Goal: Task Accomplishment & Management: Manage account settings

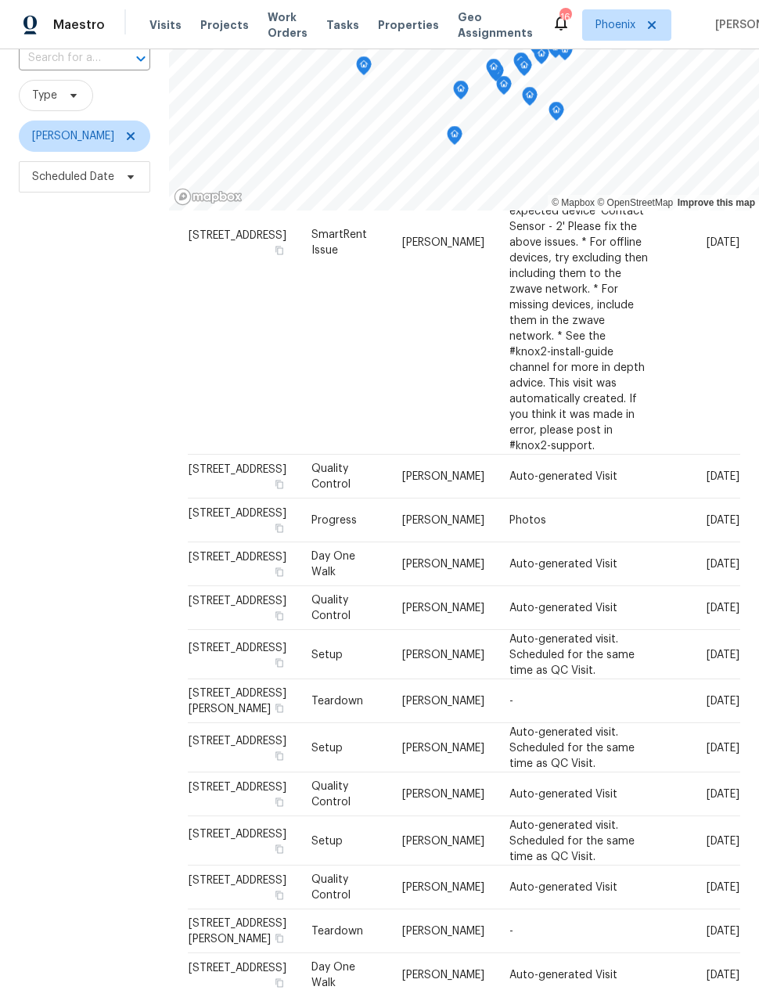
scroll to position [458, 0]
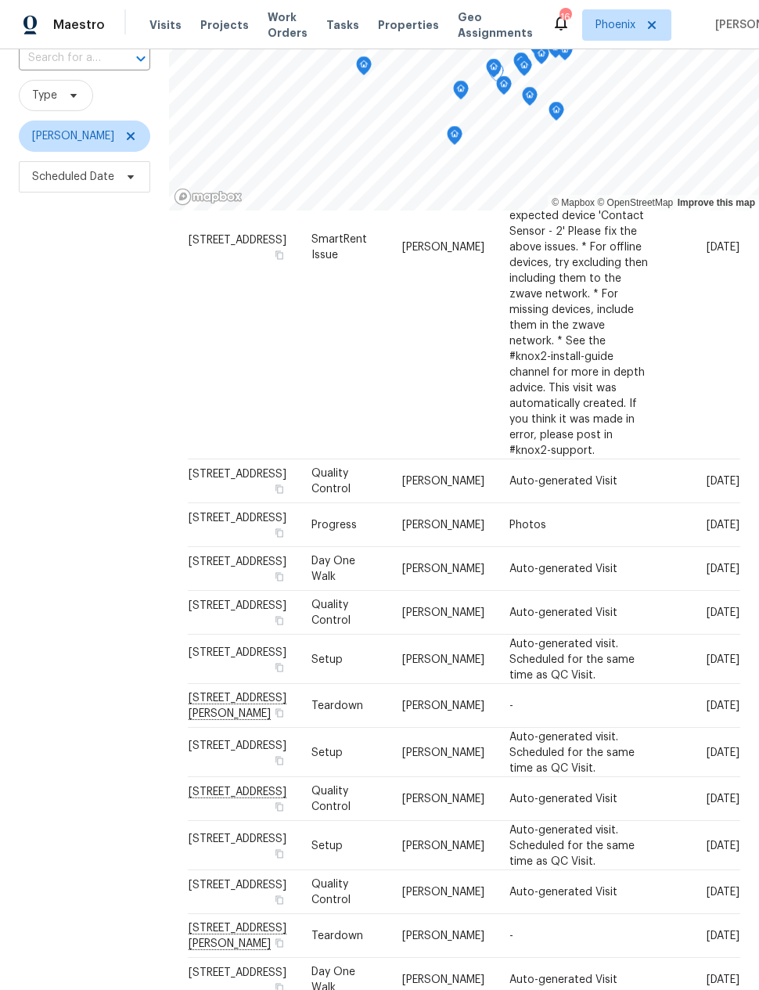
click at [0, 0] on icon at bounding box center [0, 0] width 0 height 0
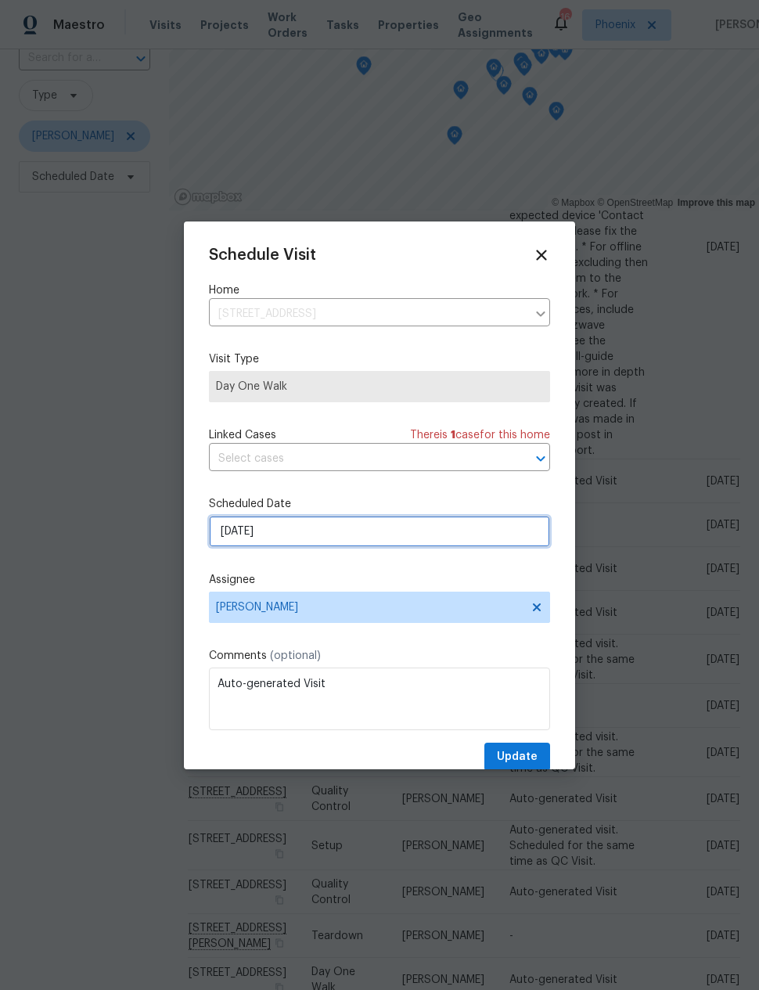
click at [229, 537] on input "[DATE]" at bounding box center [379, 531] width 341 height 31
select select "8"
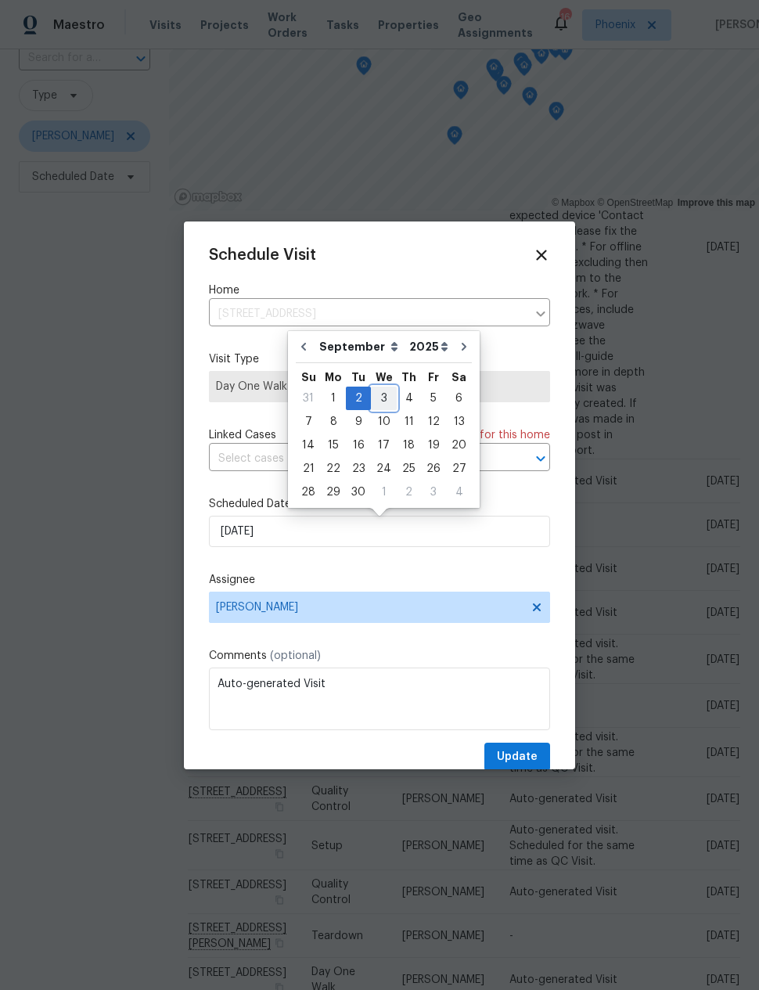
click at [380, 397] on div "3" at bounding box center [384, 398] width 26 height 22
type input "[DATE]"
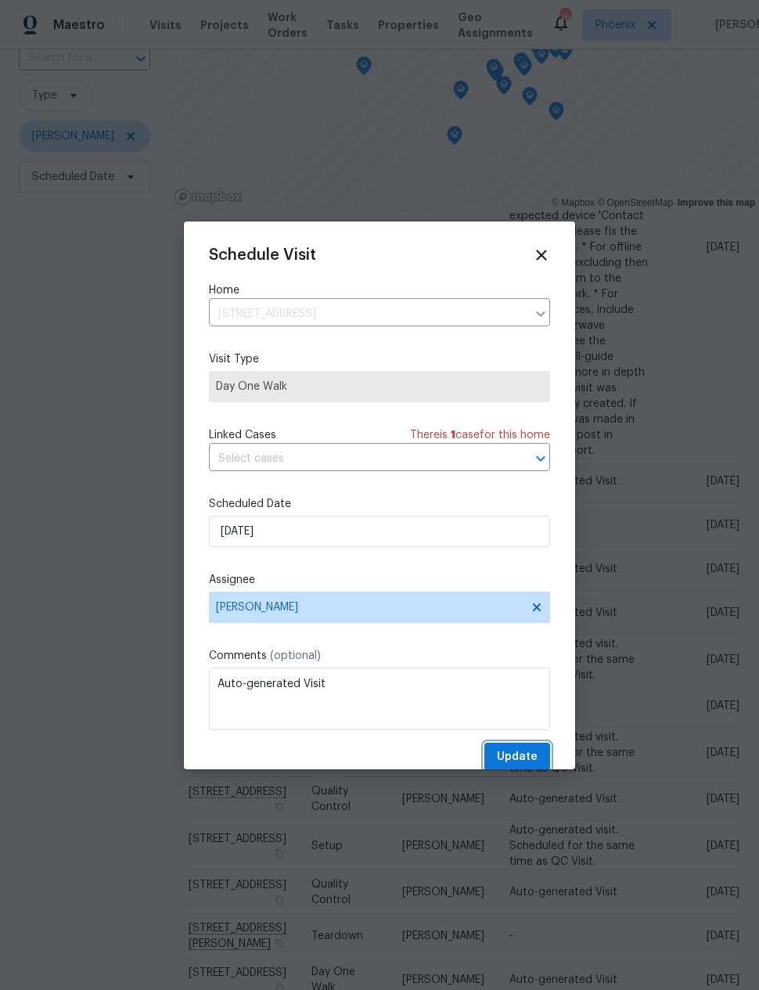
click at [524, 747] on button "Update" at bounding box center [517, 757] width 66 height 29
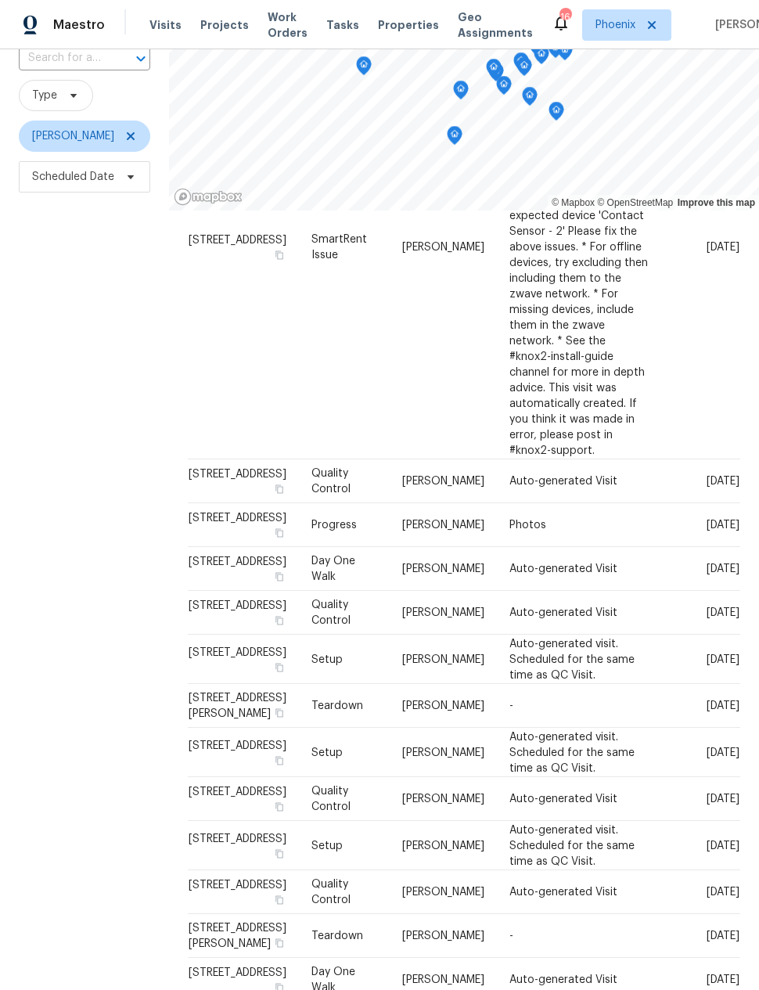
scroll to position [404, 0]
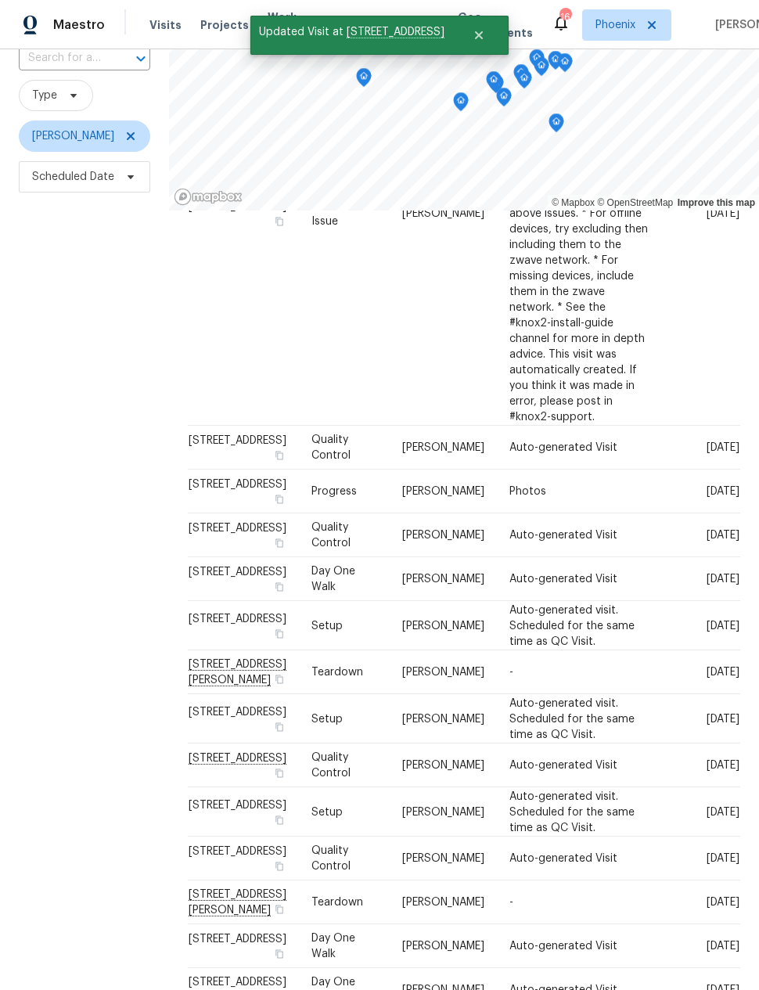
click at [95, 525] on div "Filters Reset ​ Type [PERSON_NAME] Scheduled Date" at bounding box center [84, 489] width 169 height 1027
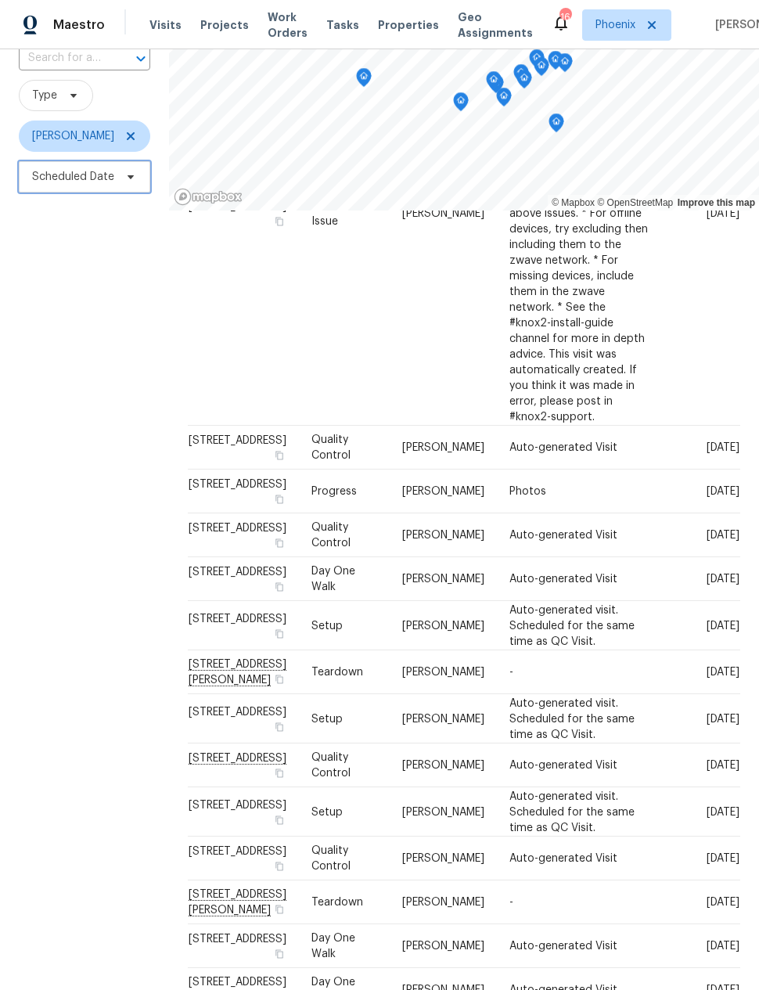
click at [79, 185] on span "Scheduled Date" at bounding box center [73, 177] width 82 height 16
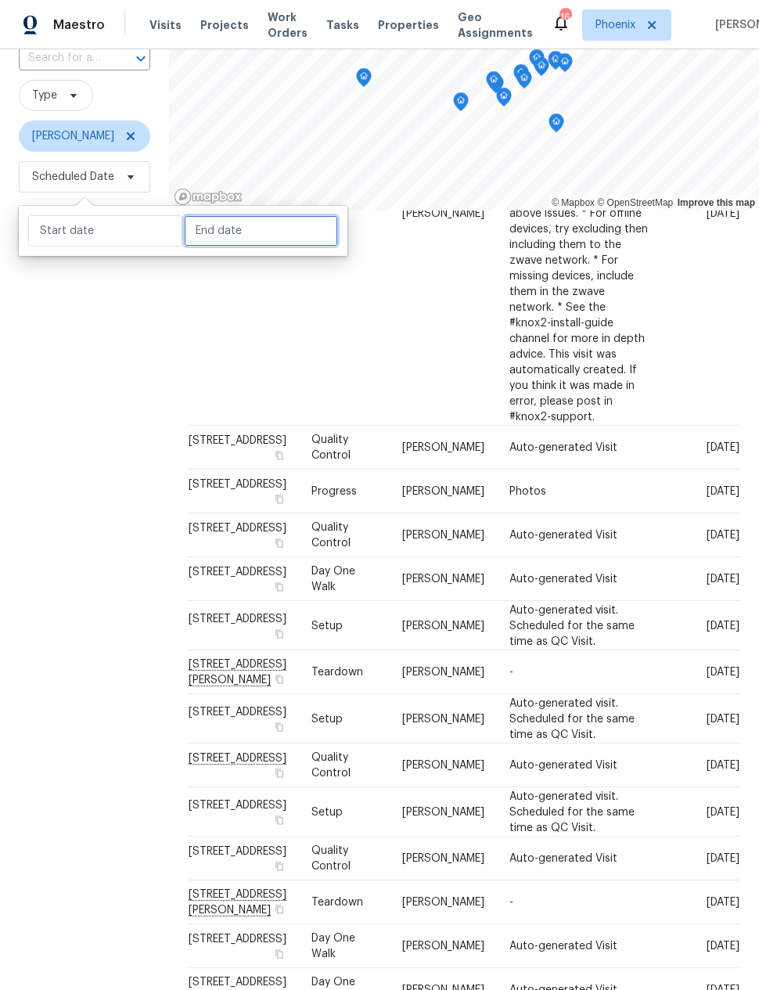
click at [218, 237] on input "text" at bounding box center [261, 230] width 154 height 31
select select "7"
select select "2025"
select select "8"
select select "2025"
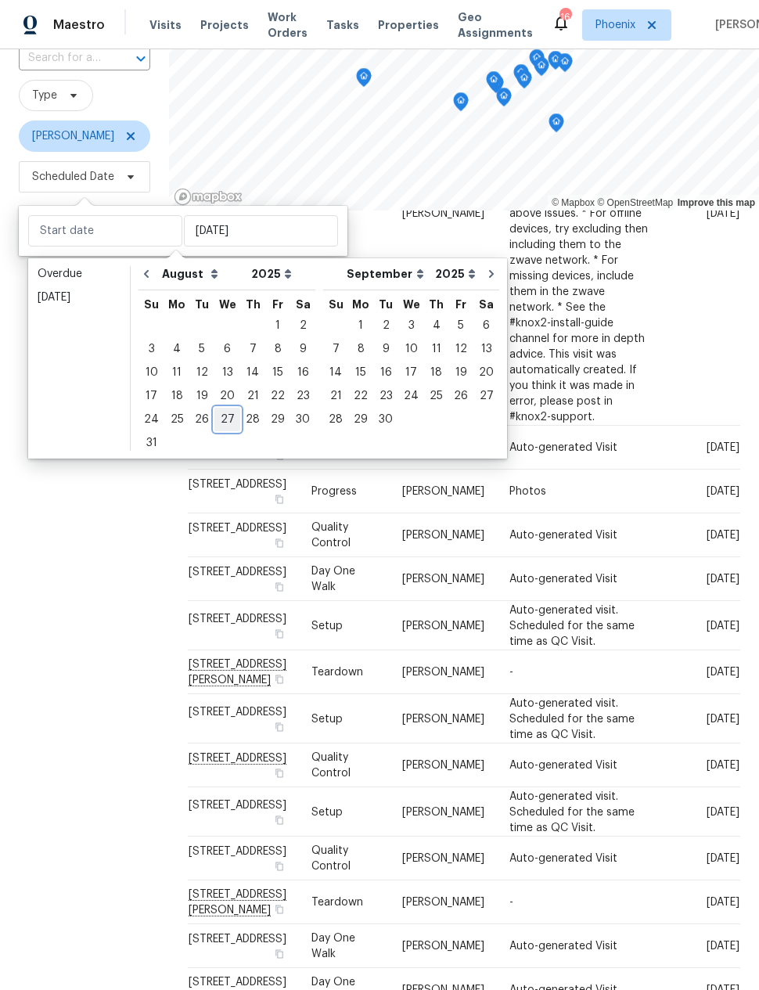
click at [224, 420] on div "27" at bounding box center [227, 420] width 26 height 22
type input "[DATE]"
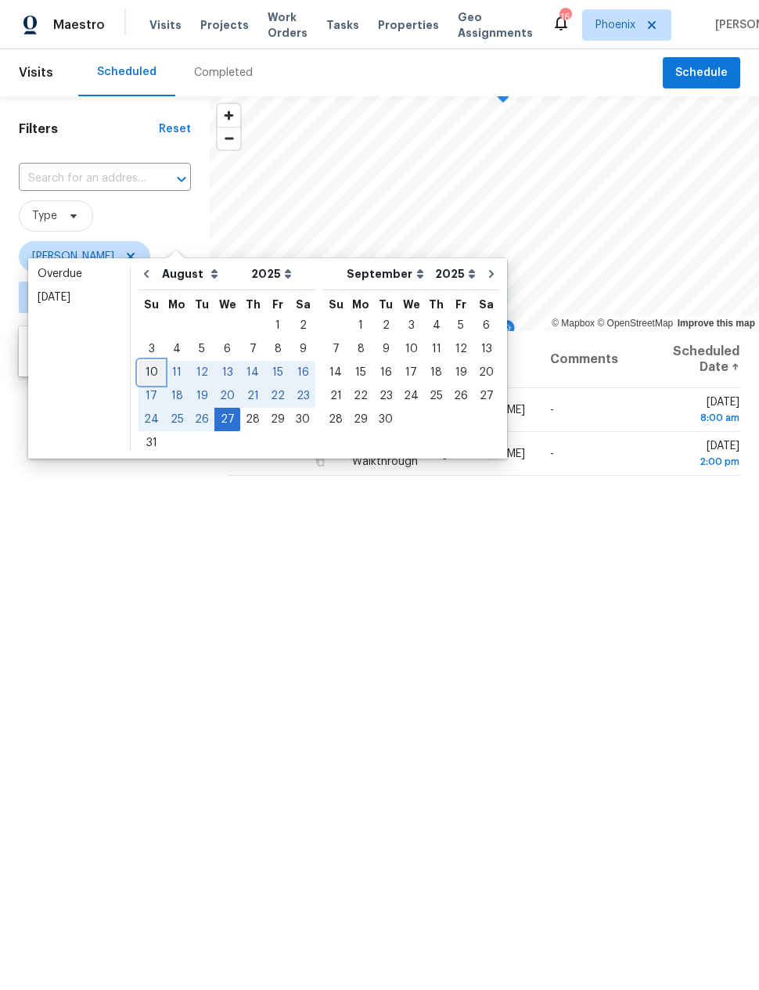
click at [146, 362] on div "10" at bounding box center [152, 373] width 26 height 22
type input "Sun, Aug 10"
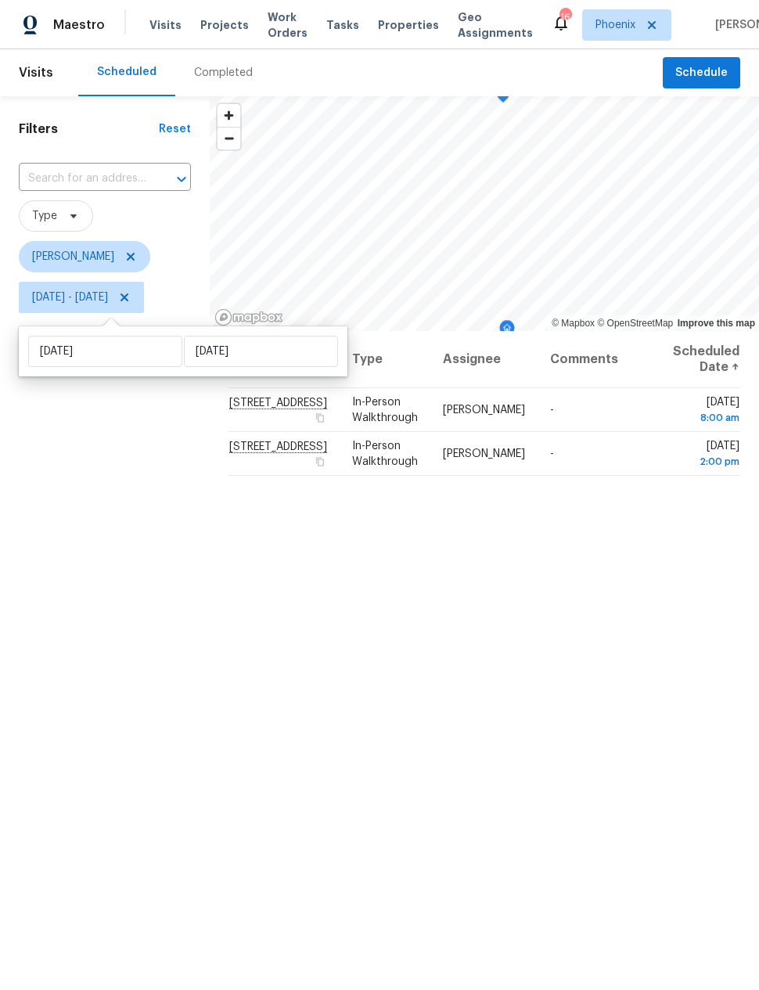
click at [101, 625] on div "Filters Reset ​ Type Nick Pulliam Sun, Aug 10 - Wed, Aug 27" at bounding box center [105, 609] width 210 height 1027
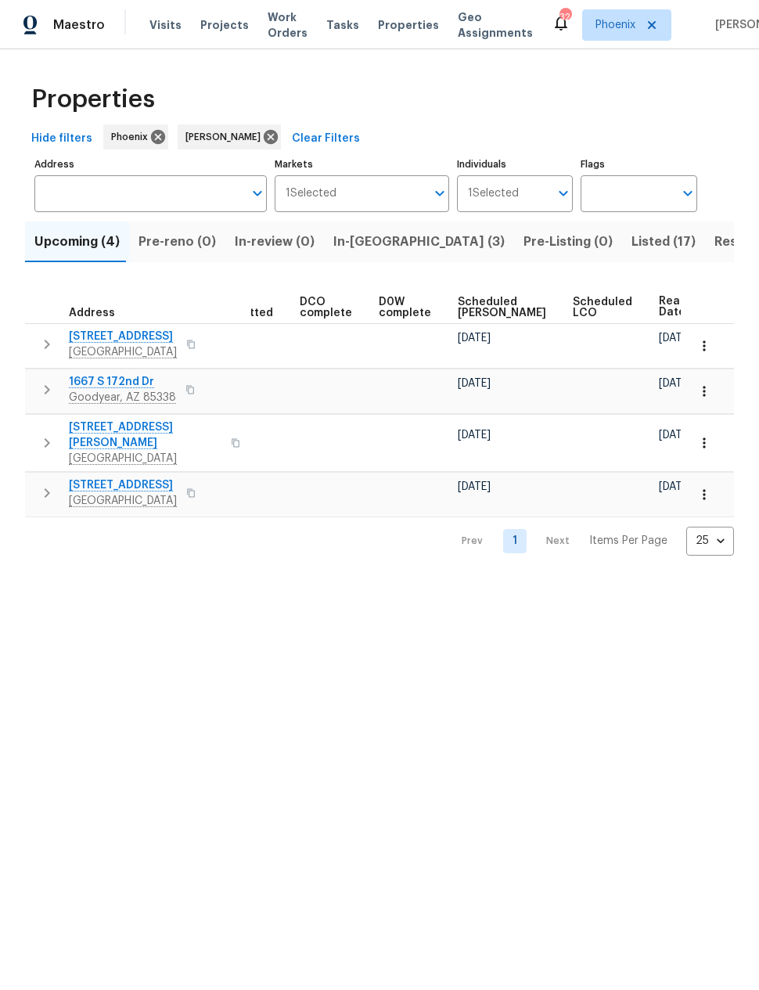
scroll to position [0, 304]
click at [702, 346] on icon "button" at bounding box center [705, 346] width 16 height 16
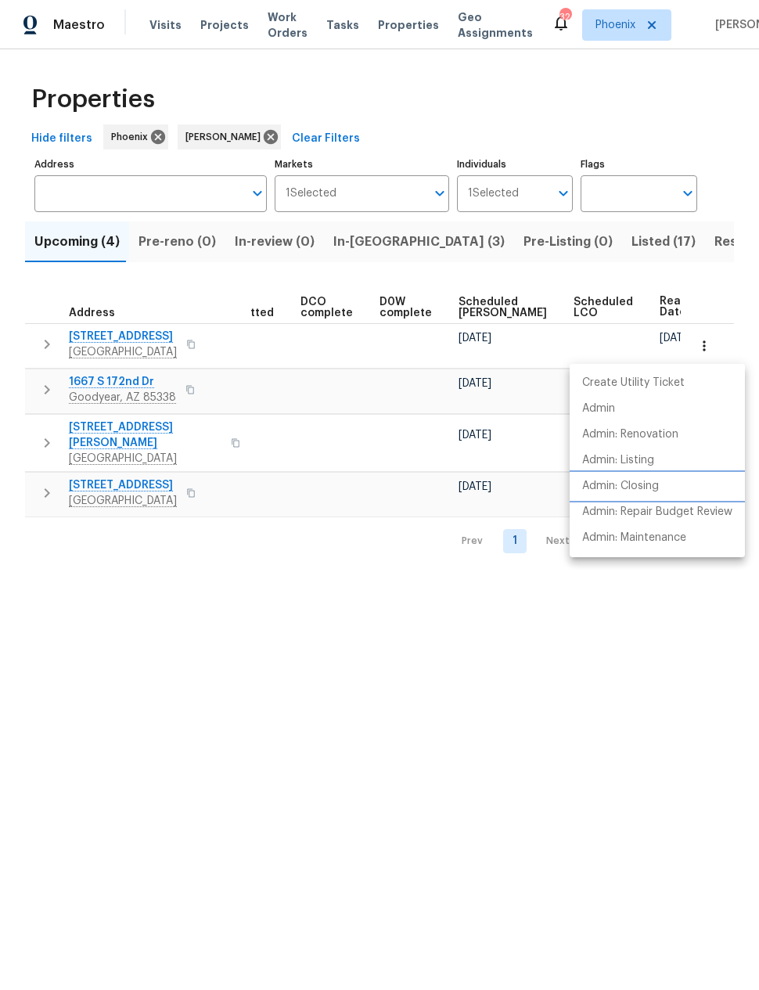
click at [652, 486] on p "Admin: Closing" at bounding box center [620, 486] width 77 height 16
click at [600, 663] on div at bounding box center [379, 495] width 759 height 990
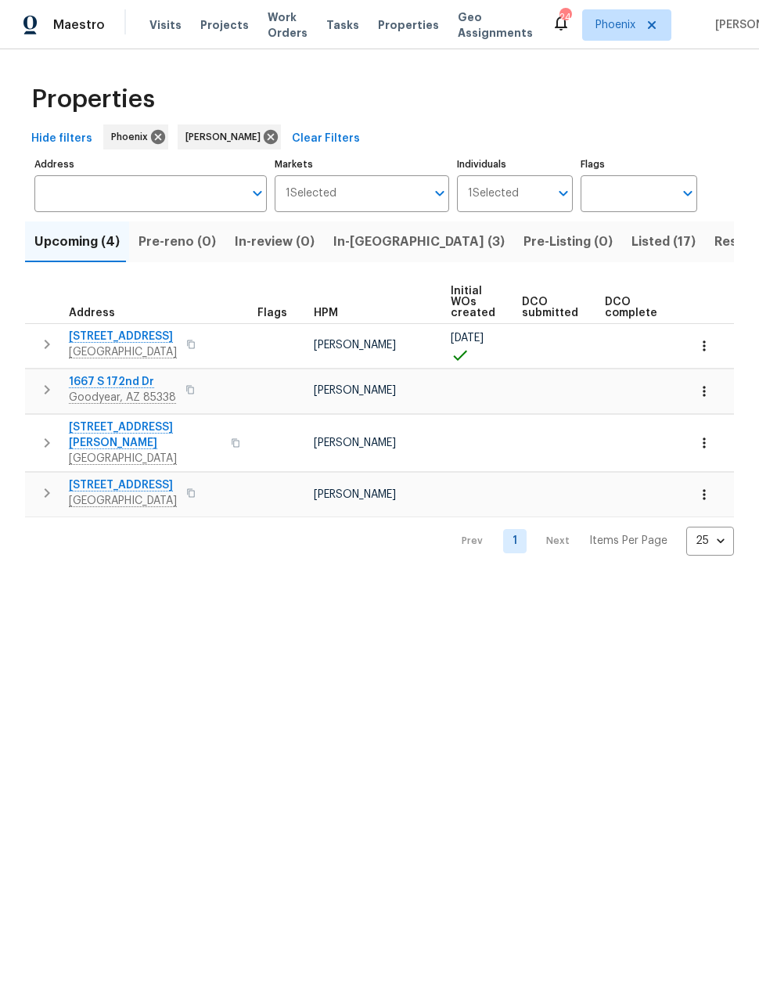
scroll to position [0, 0]
click at [115, 334] on span "[STREET_ADDRESS]" at bounding box center [123, 337] width 108 height 16
click at [362, 239] on span "In-reno (3)" at bounding box center [418, 242] width 171 height 22
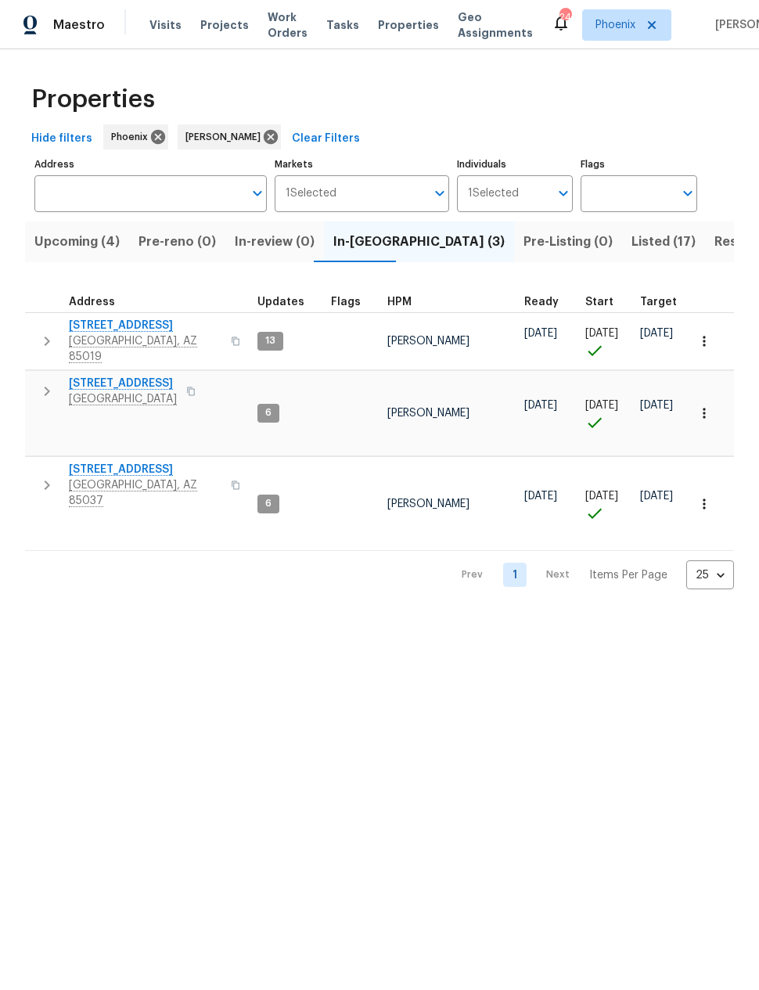
click at [46, 476] on icon "button" at bounding box center [47, 485] width 19 height 19
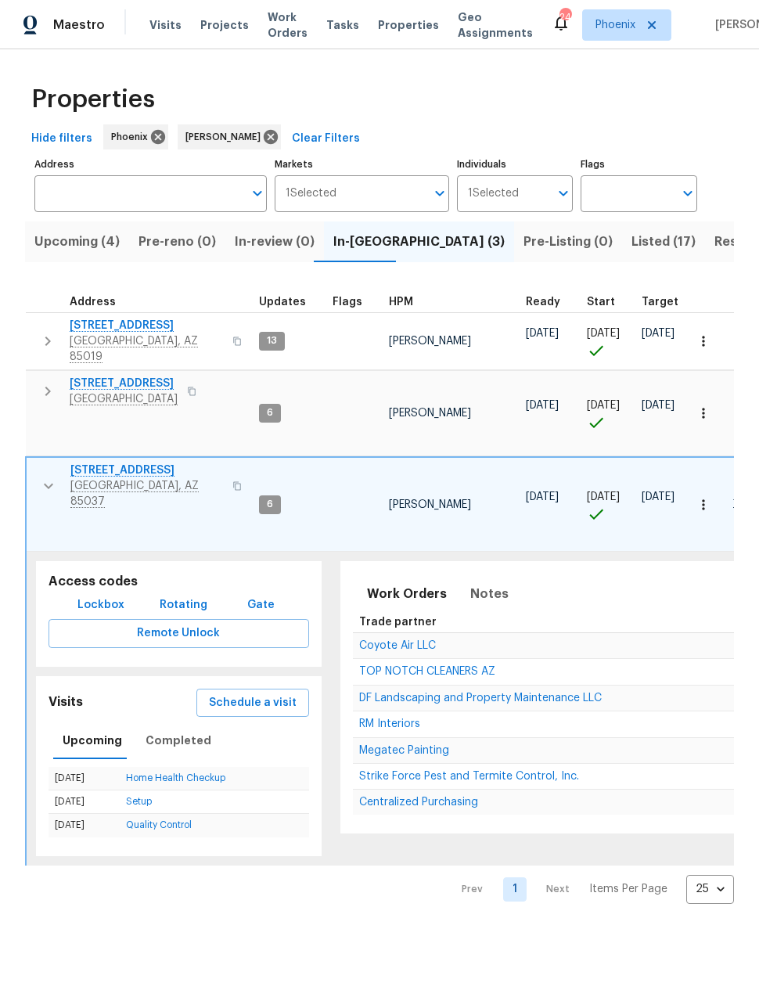
click at [43, 384] on icon "button" at bounding box center [47, 391] width 19 height 19
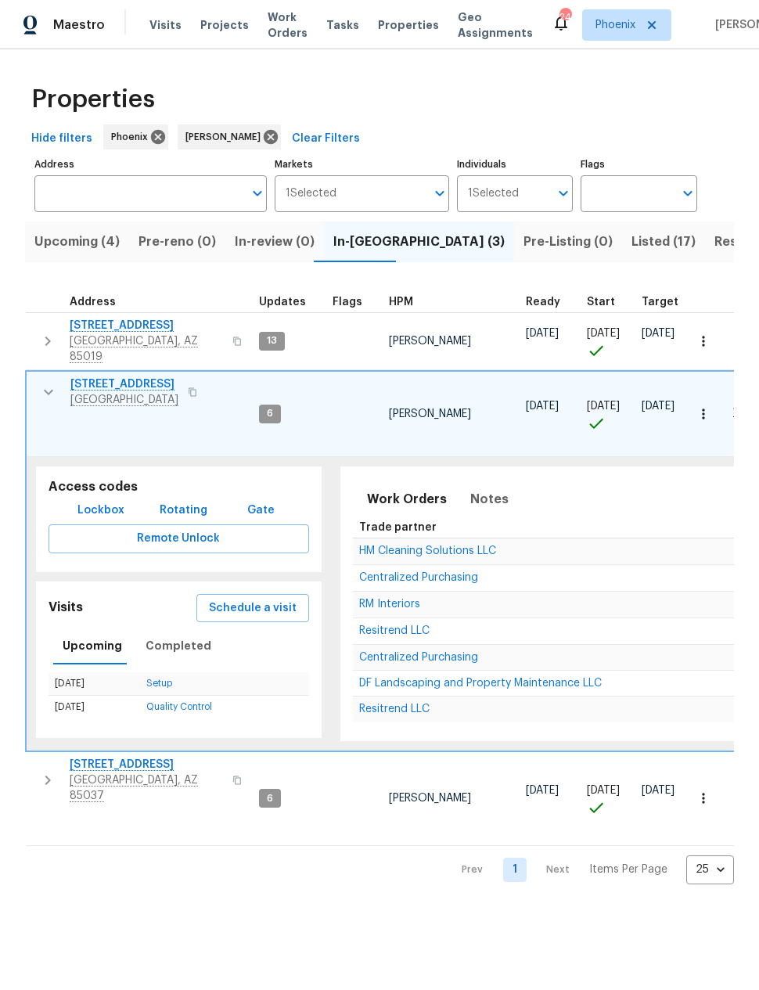
click at [268, 599] on span "Schedule a visit" at bounding box center [253, 609] width 88 height 20
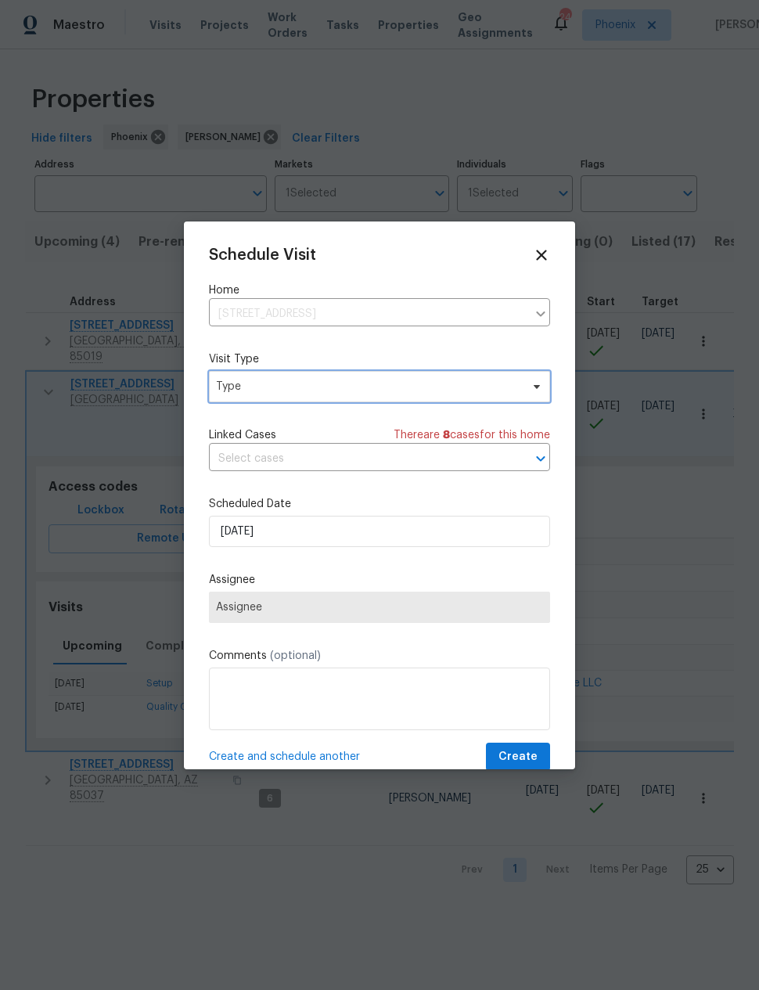
click at [398, 380] on span "Type" at bounding box center [368, 387] width 304 height 16
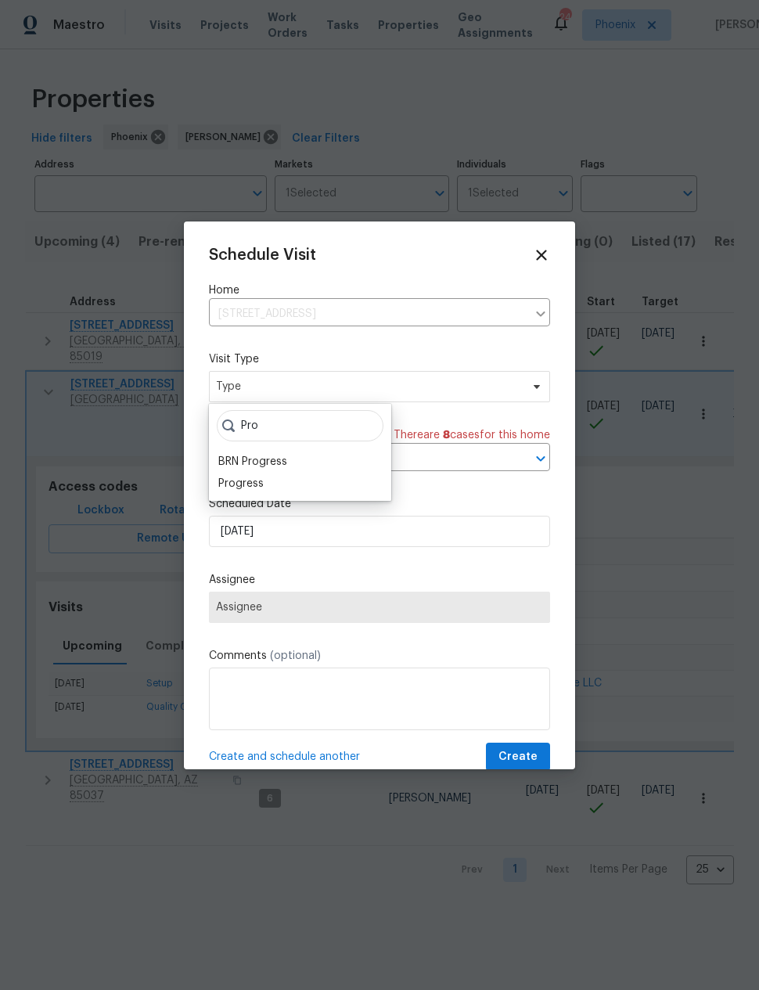
type input "Pro"
click at [291, 478] on div "Progress" at bounding box center [300, 484] width 173 height 22
click at [254, 488] on div "Progress" at bounding box center [240, 484] width 45 height 16
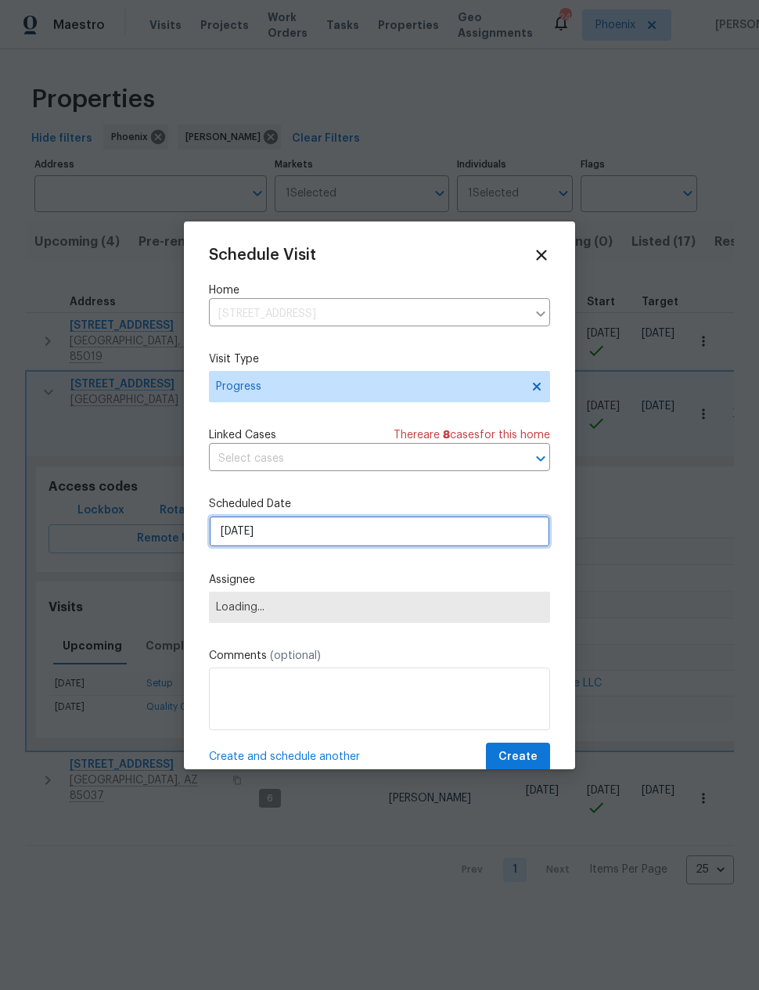
click at [290, 539] on input "[DATE]" at bounding box center [379, 531] width 341 height 31
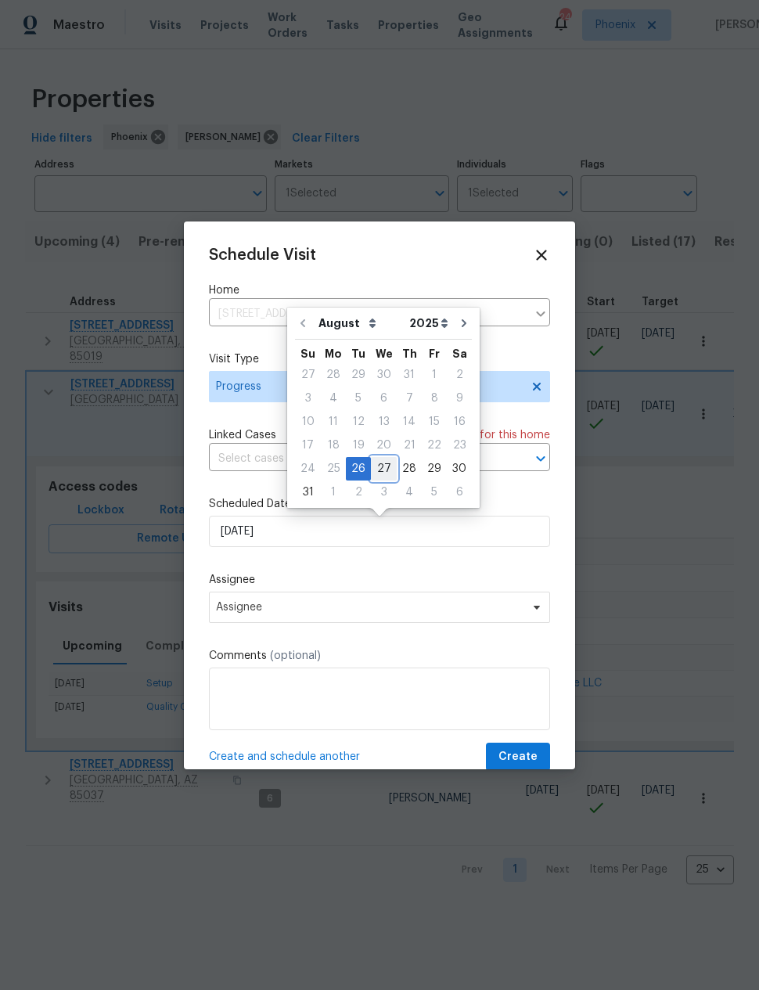
click at [381, 475] on div "27" at bounding box center [384, 469] width 26 height 22
type input "[DATE]"
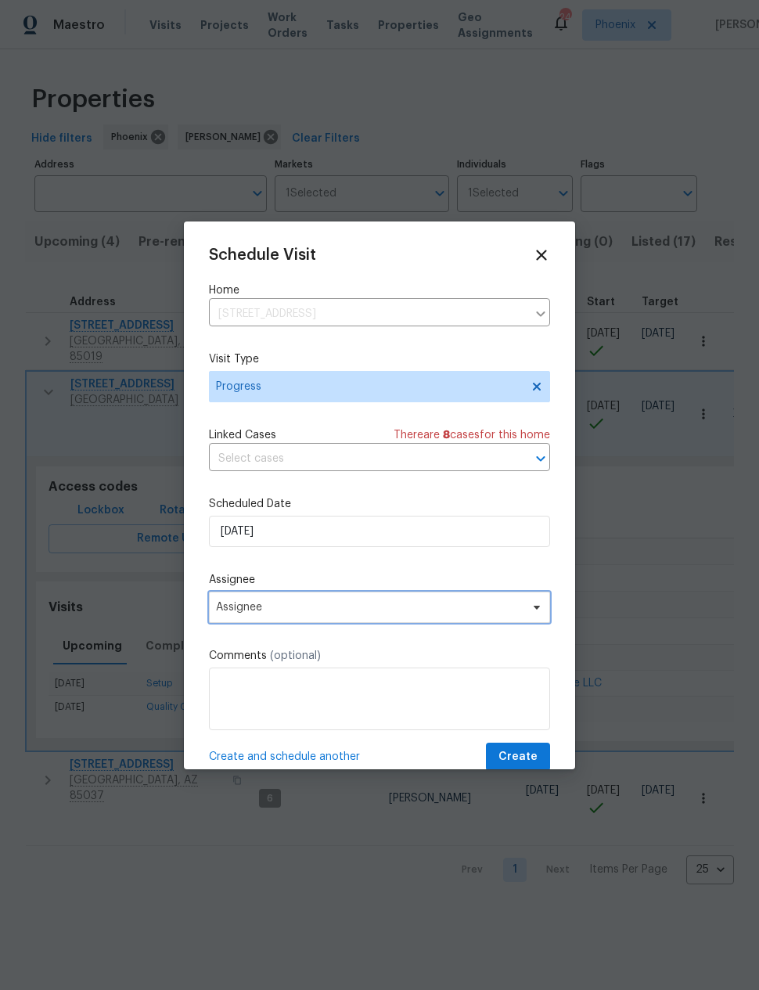
click at [438, 614] on span "Assignee" at bounding box center [369, 607] width 307 height 13
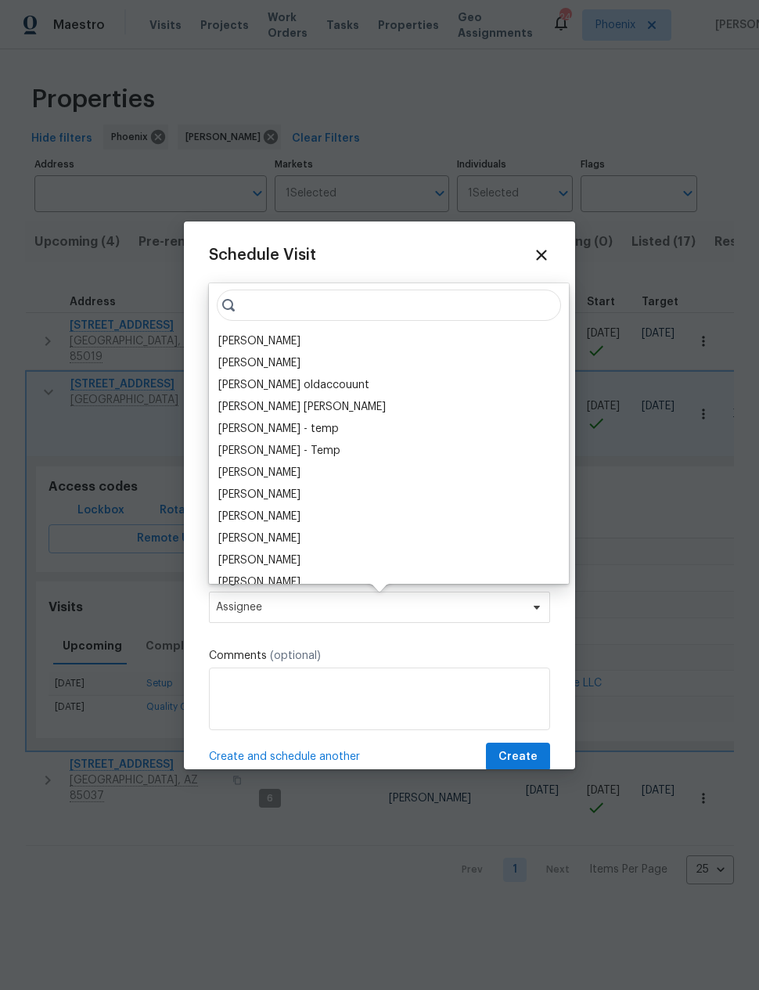
click at [265, 337] on div "[PERSON_NAME]" at bounding box center [259, 341] width 82 height 16
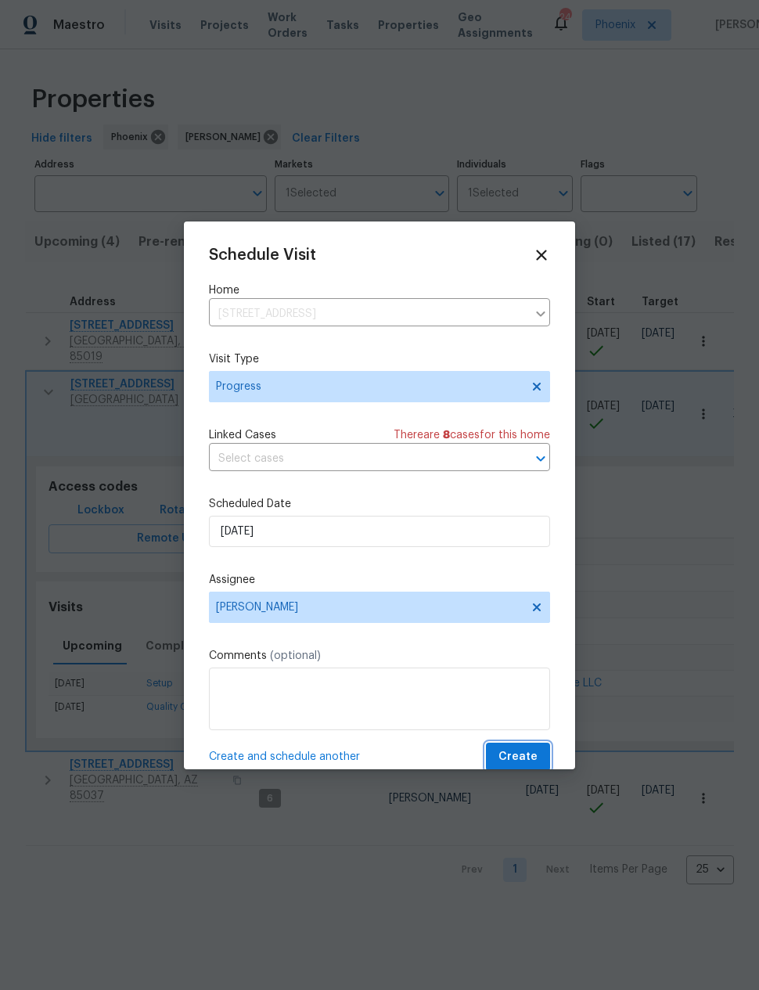
click at [520, 747] on button "Create" at bounding box center [518, 757] width 64 height 29
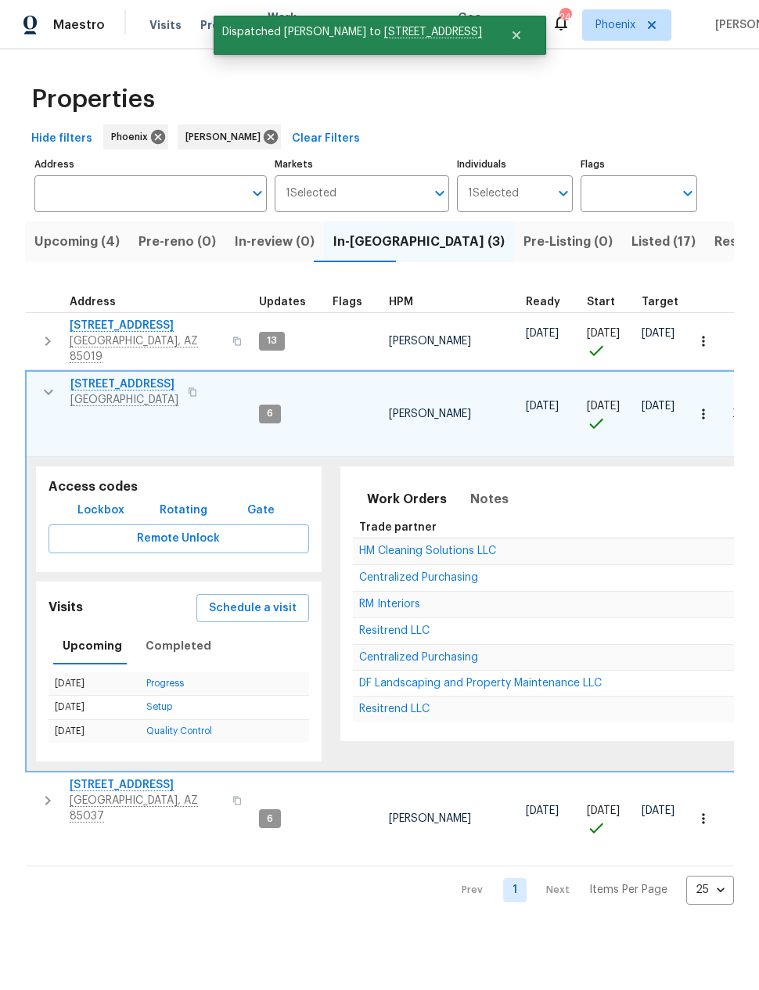
click at [46, 336] on icon "button" at bounding box center [47, 341] width 19 height 19
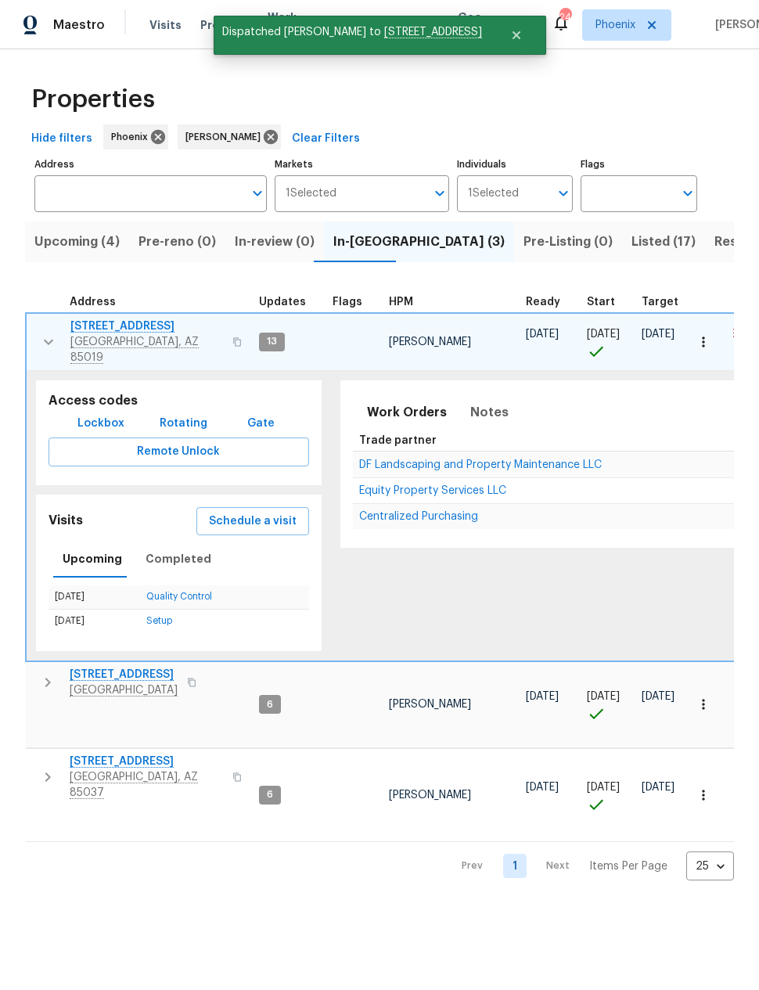
click at [257, 512] on span "Schedule a visit" at bounding box center [253, 522] width 88 height 20
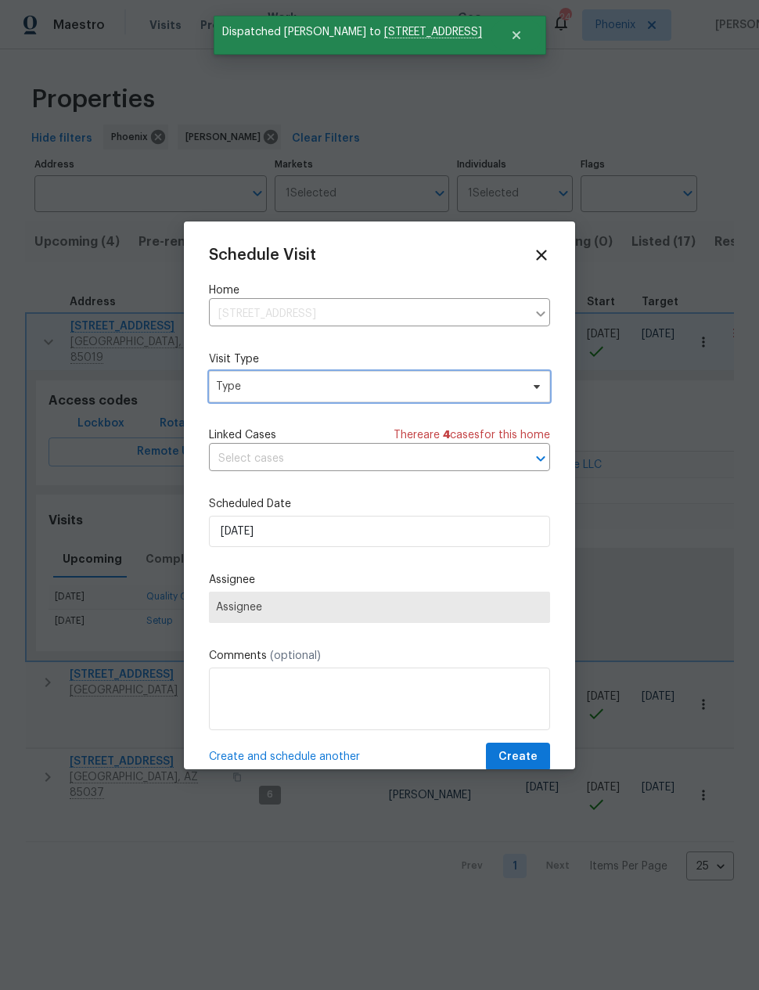
click at [370, 388] on span "Type" at bounding box center [368, 387] width 304 height 16
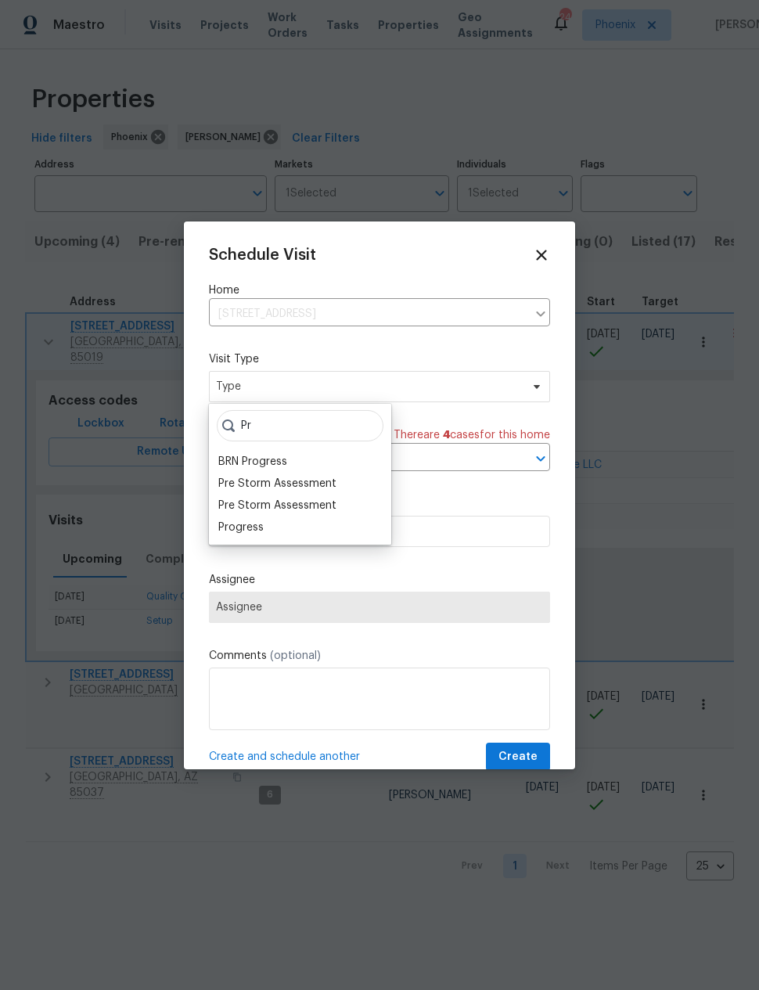
type input "Pr"
click at [268, 524] on div "Progress" at bounding box center [300, 528] width 173 height 22
click at [247, 528] on div "Progress" at bounding box center [240, 528] width 45 height 16
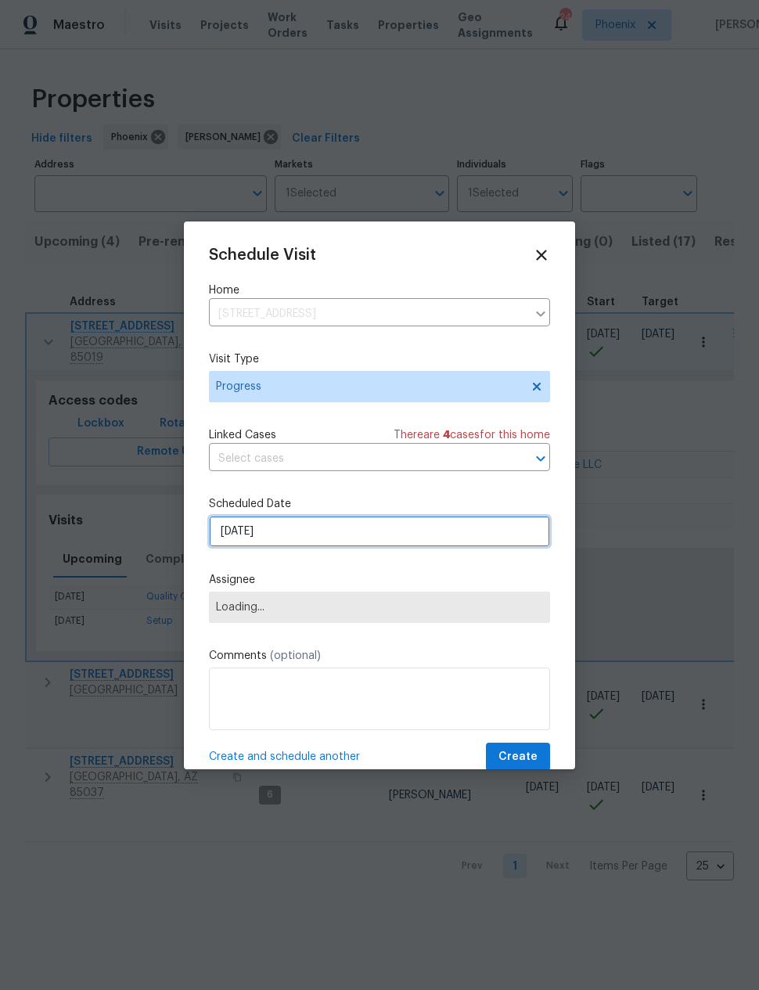
click at [290, 531] on input "[DATE]" at bounding box center [379, 531] width 341 height 31
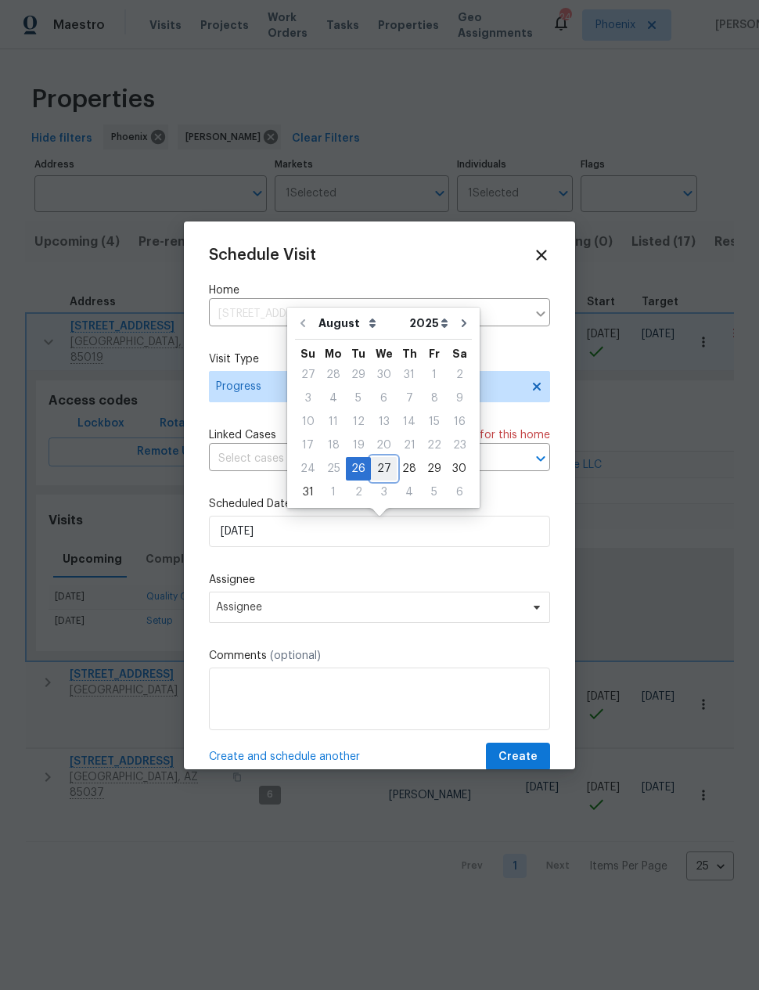
click at [379, 472] on div "27" at bounding box center [384, 469] width 26 height 22
type input "[DATE]"
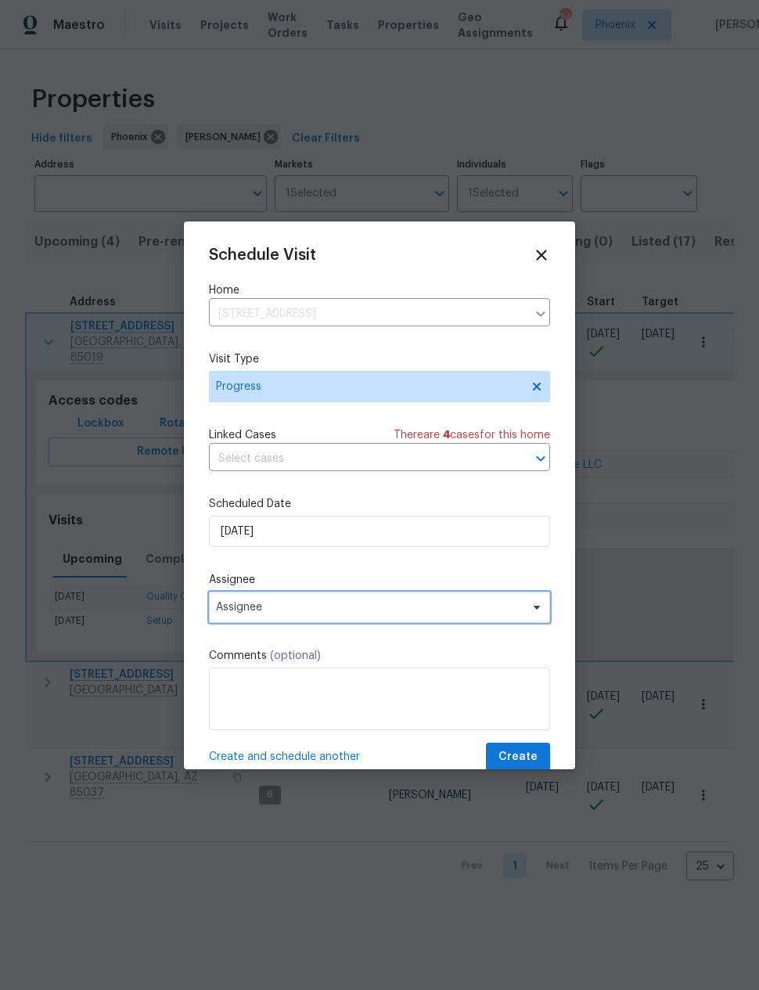
click at [380, 610] on span "Assignee" at bounding box center [369, 607] width 307 height 13
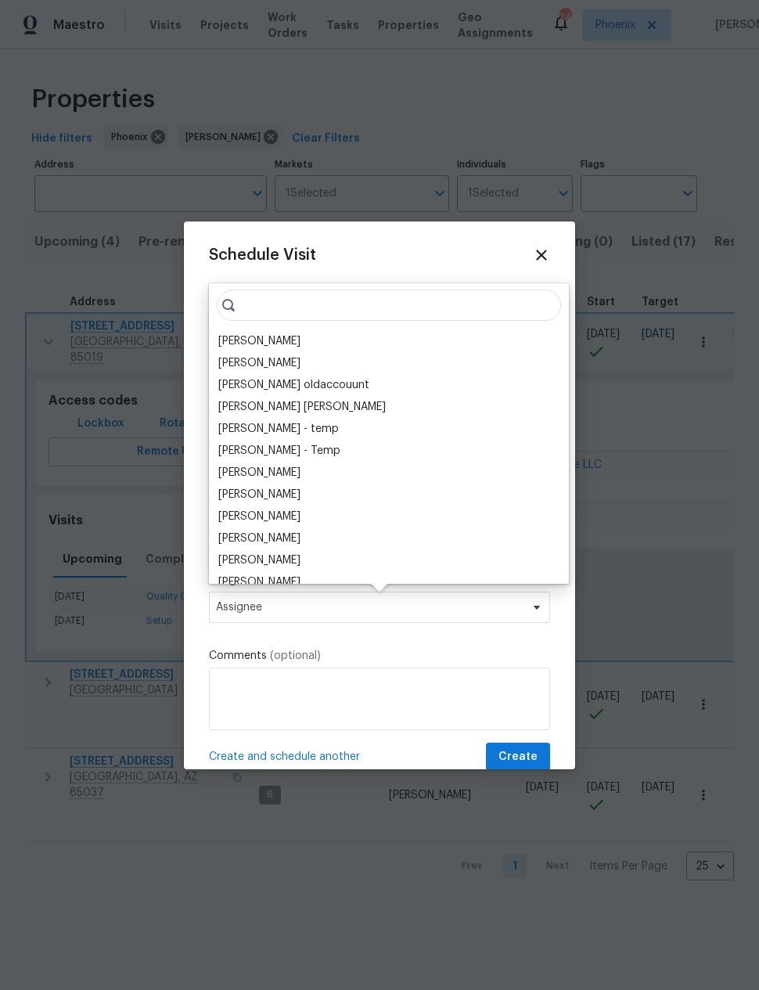
click at [278, 344] on div "[PERSON_NAME]" at bounding box center [259, 341] width 82 height 16
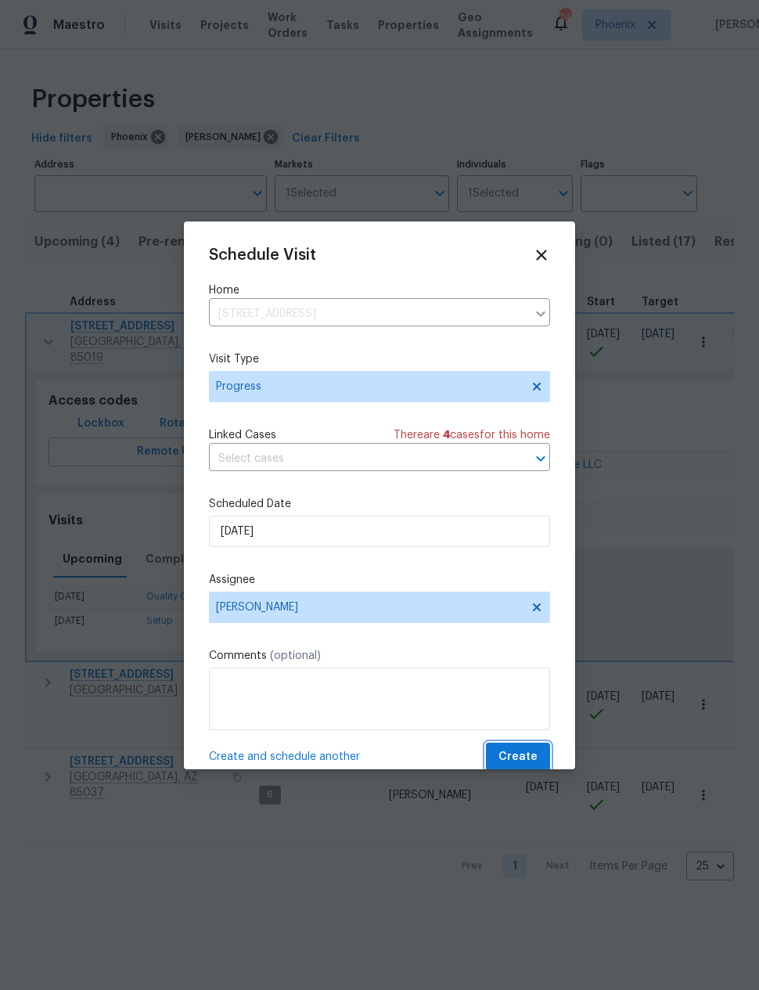
click at [521, 751] on span "Create" at bounding box center [518, 757] width 39 height 20
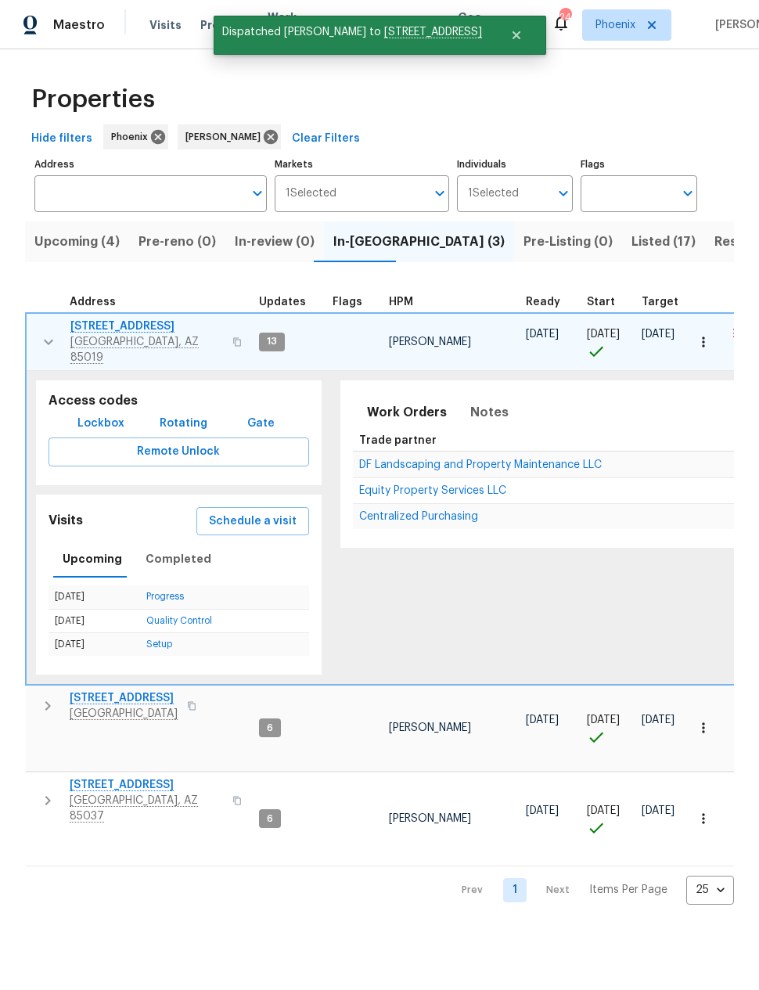
click at [49, 333] on icon "button" at bounding box center [48, 342] width 19 height 19
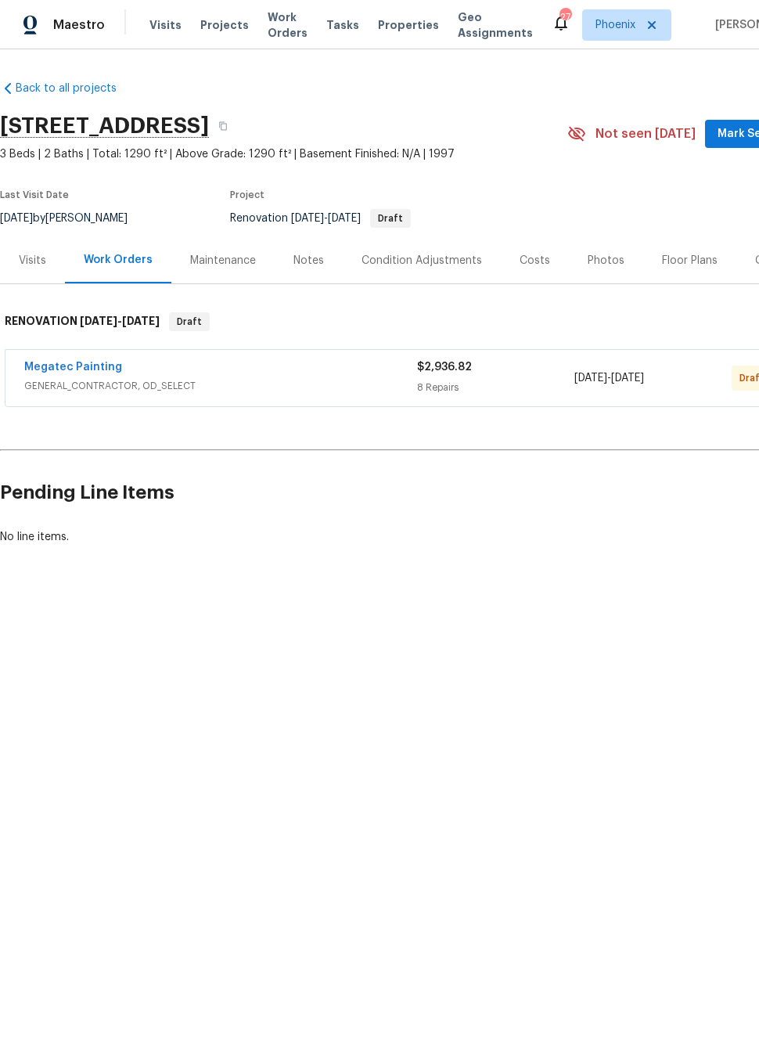
click at [304, 261] on div "Notes" at bounding box center [308, 261] width 31 height 16
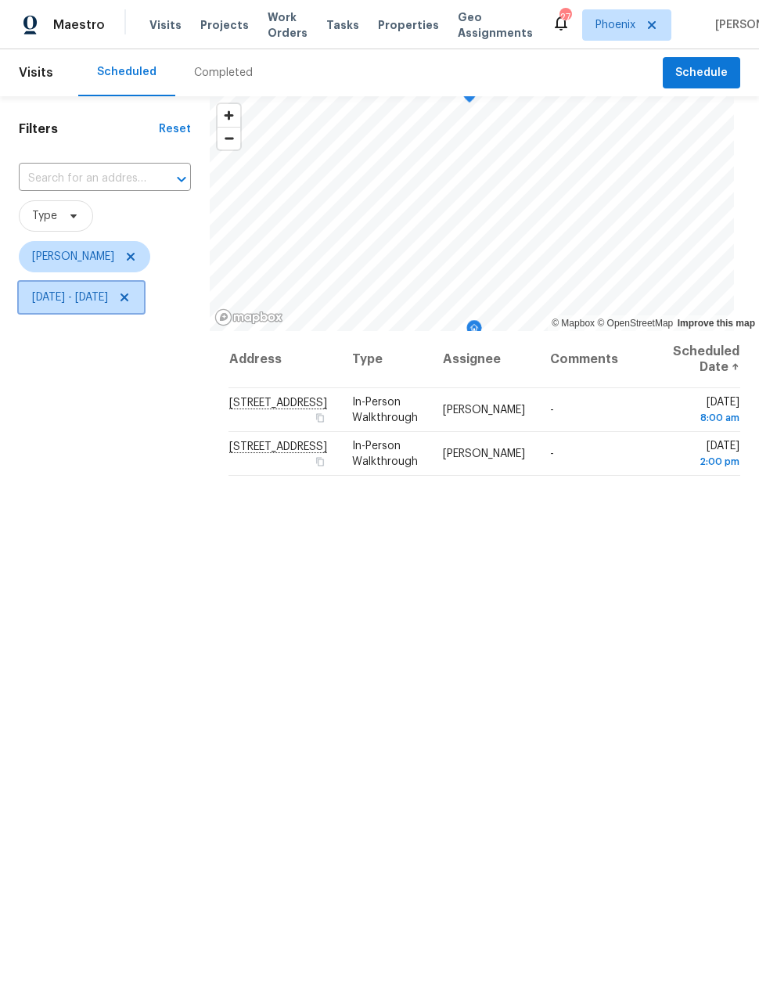
click at [128, 301] on icon at bounding box center [125, 297] width 8 height 8
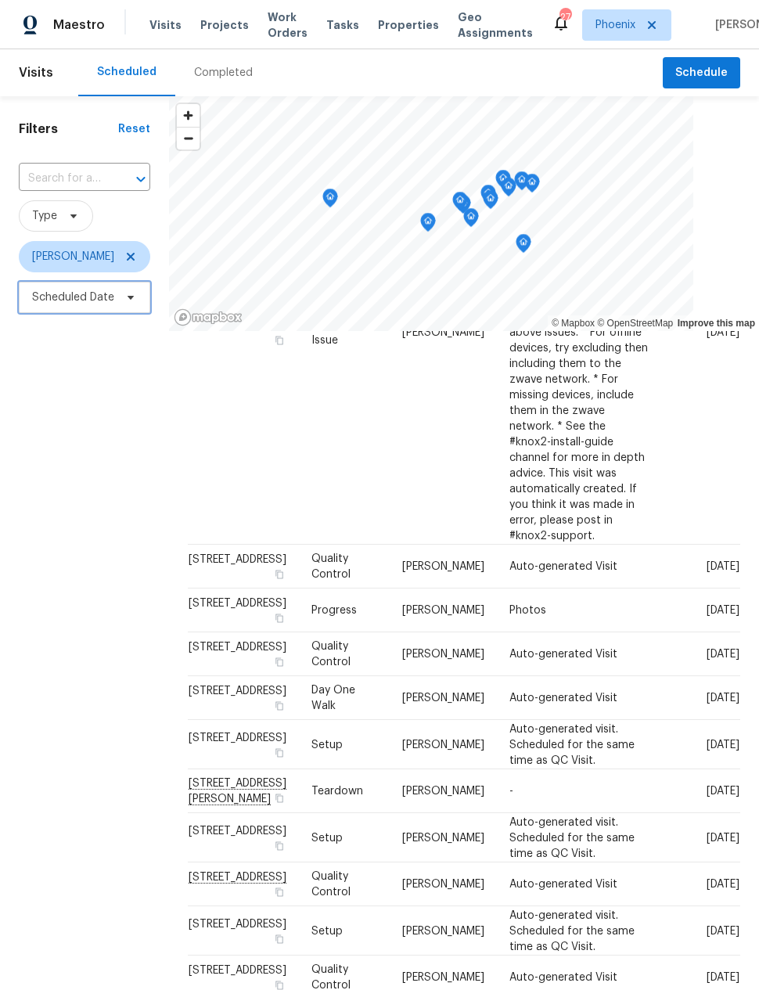
scroll to position [404, 0]
click at [0, 0] on icon at bounding box center [0, 0] width 0 height 0
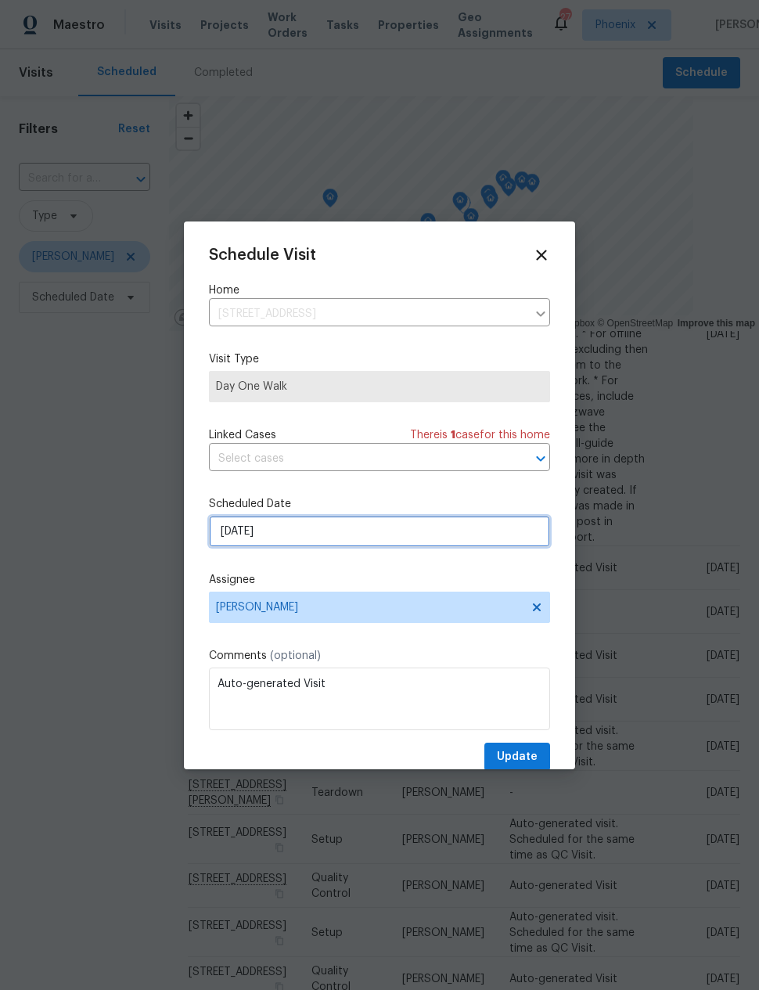
click at [385, 537] on input "[DATE]" at bounding box center [379, 531] width 341 height 31
select select "8"
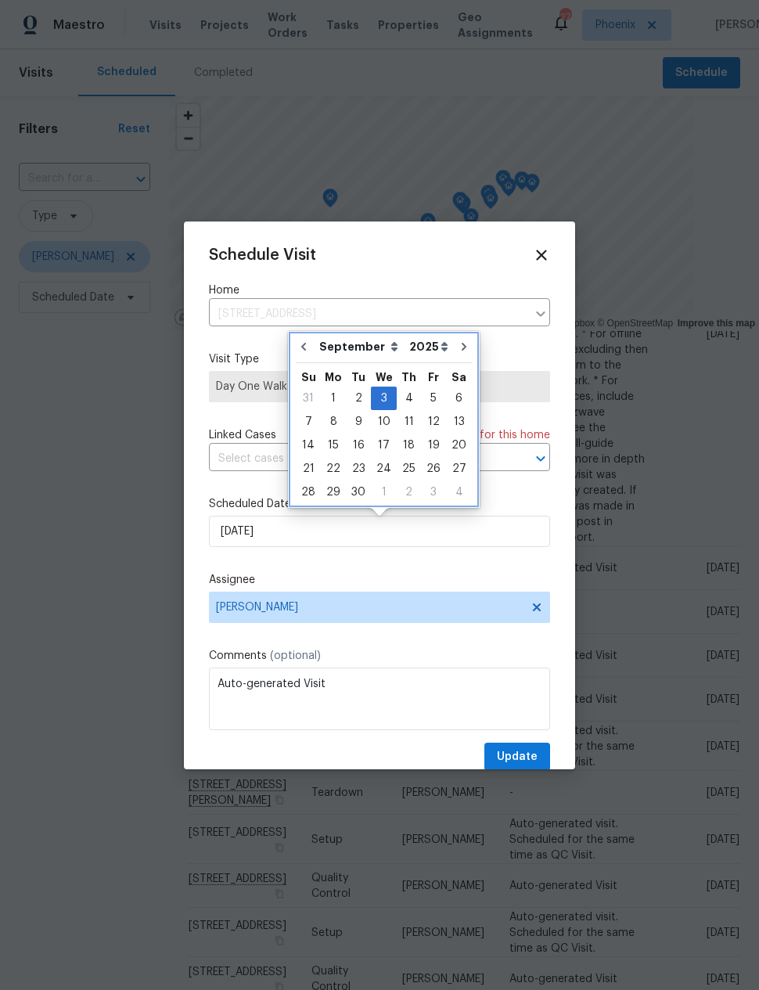
click at [301, 347] on icon "Go to previous month" at bounding box center [303, 346] width 13 height 13
type input "[DATE]"
select select "7"
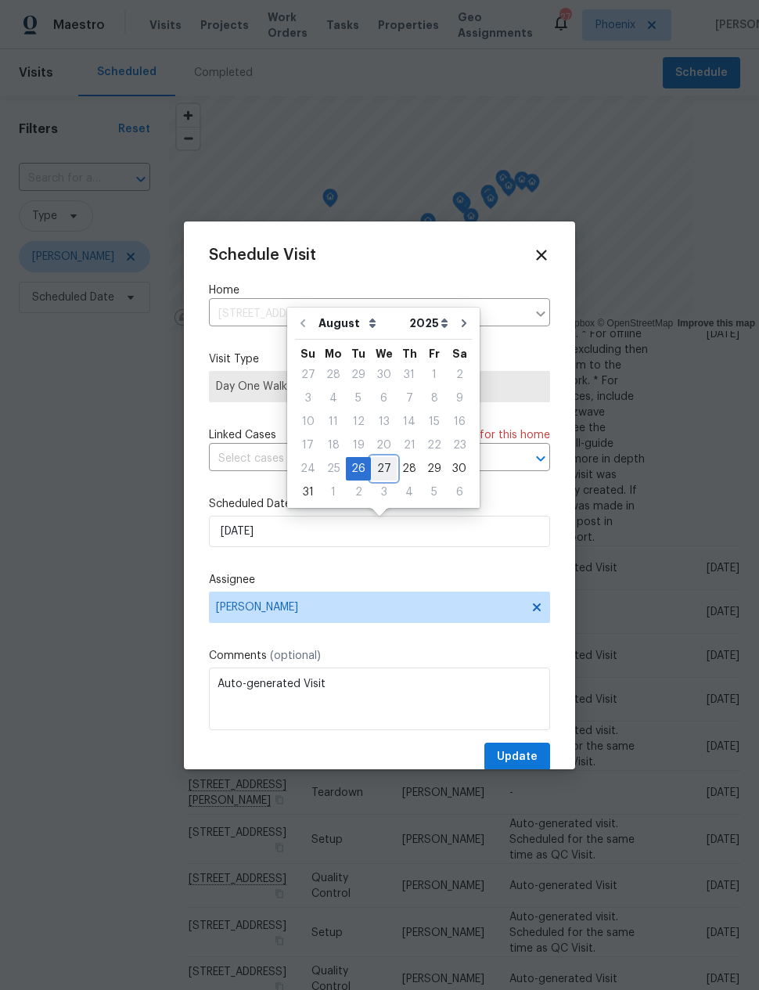
click at [378, 470] on div "27" at bounding box center [384, 469] width 26 height 22
type input "[DATE]"
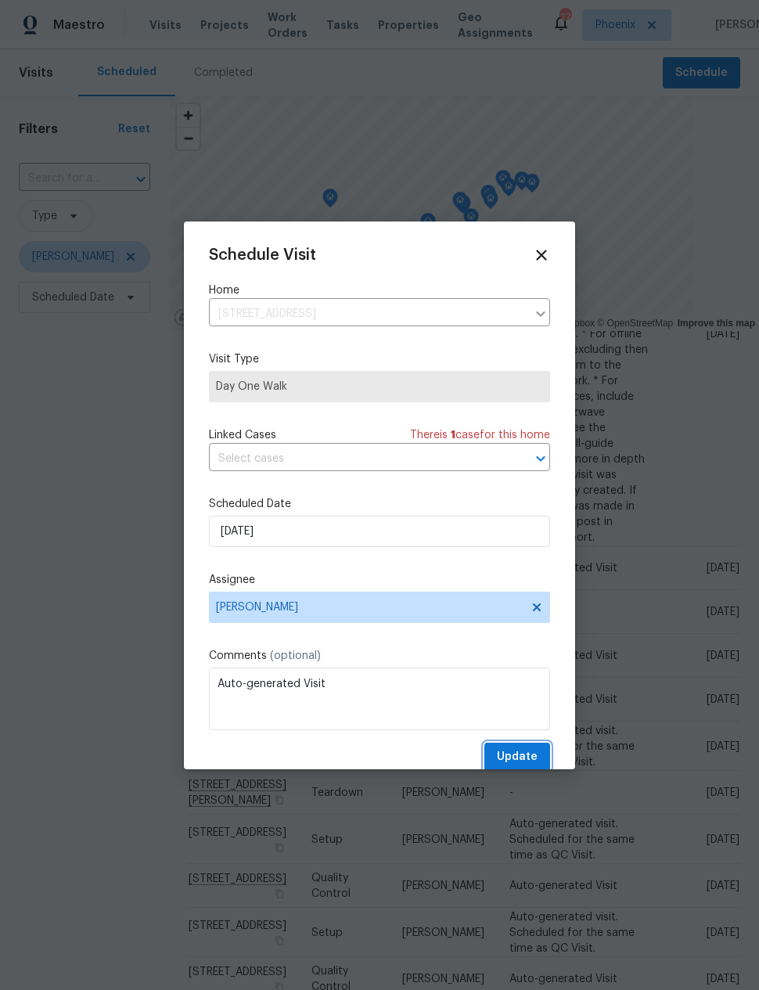
click at [522, 759] on span "Update" at bounding box center [517, 757] width 41 height 20
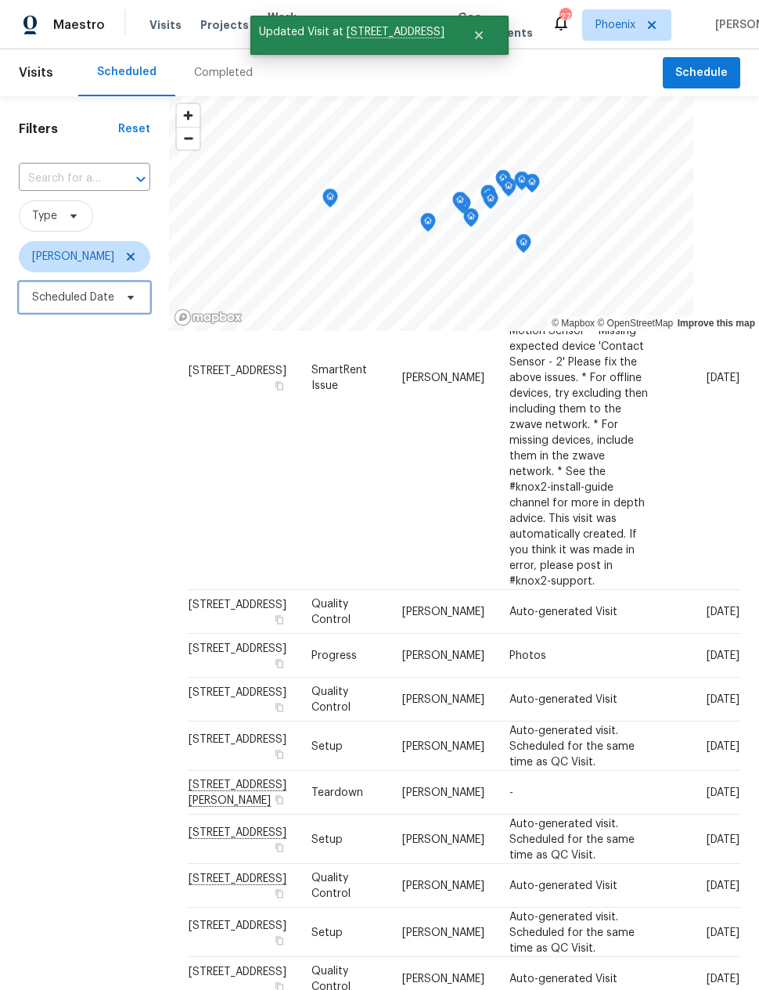
click at [96, 302] on span "Scheduled Date" at bounding box center [73, 298] width 82 height 16
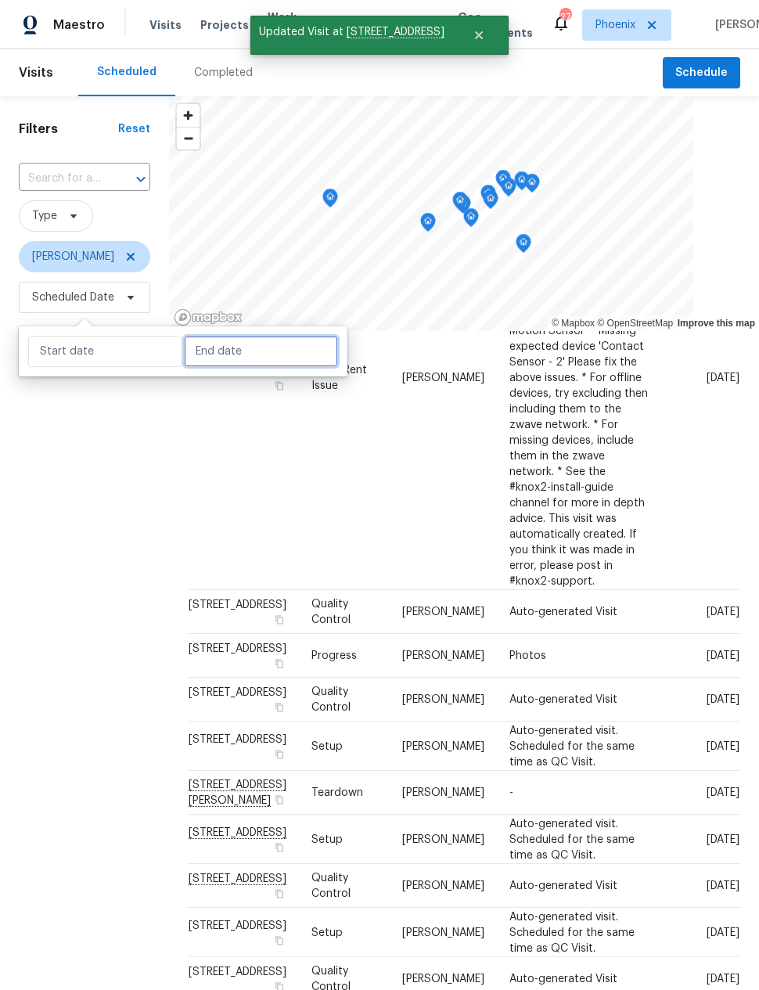
click at [213, 350] on input "text" at bounding box center [261, 351] width 154 height 31
select select "7"
select select "2025"
select select "8"
select select "2025"
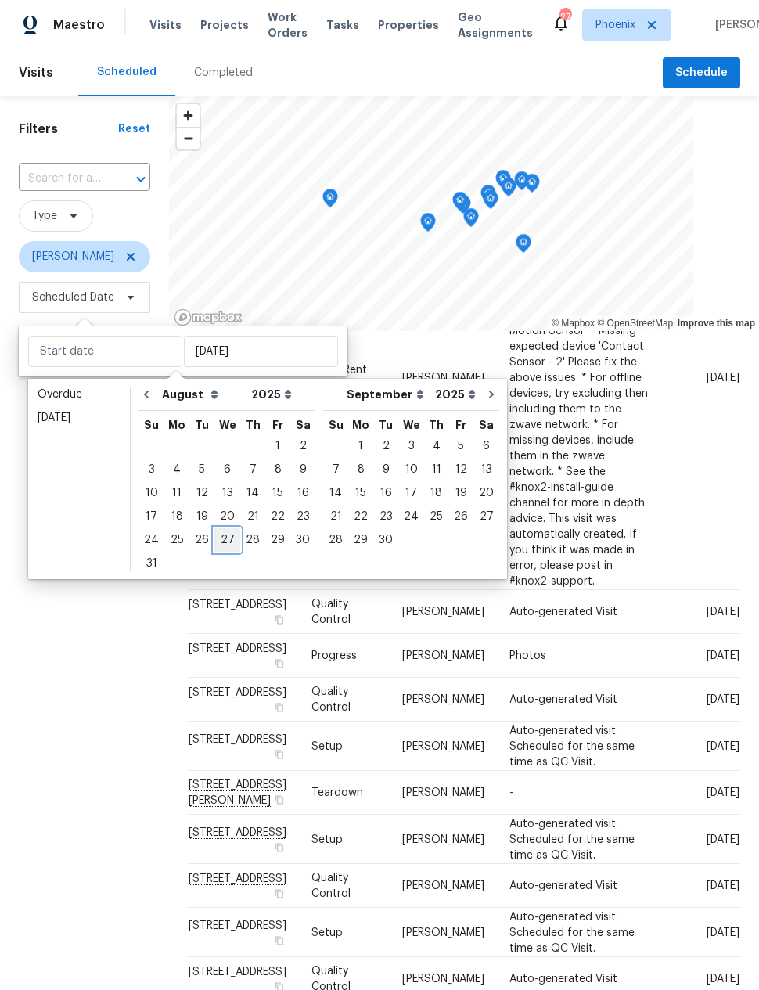
click at [221, 540] on div "27" at bounding box center [227, 540] width 26 height 22
type input "[DATE]"
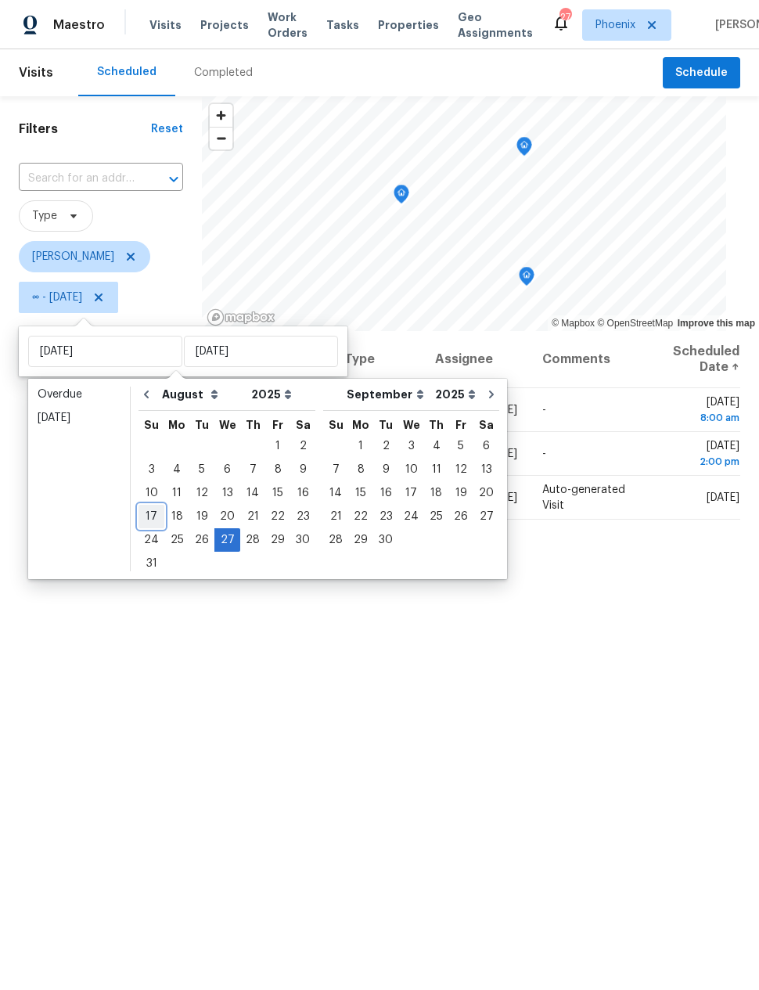
click at [145, 513] on div "17" at bounding box center [152, 517] width 26 height 22
type input "[DATE]"
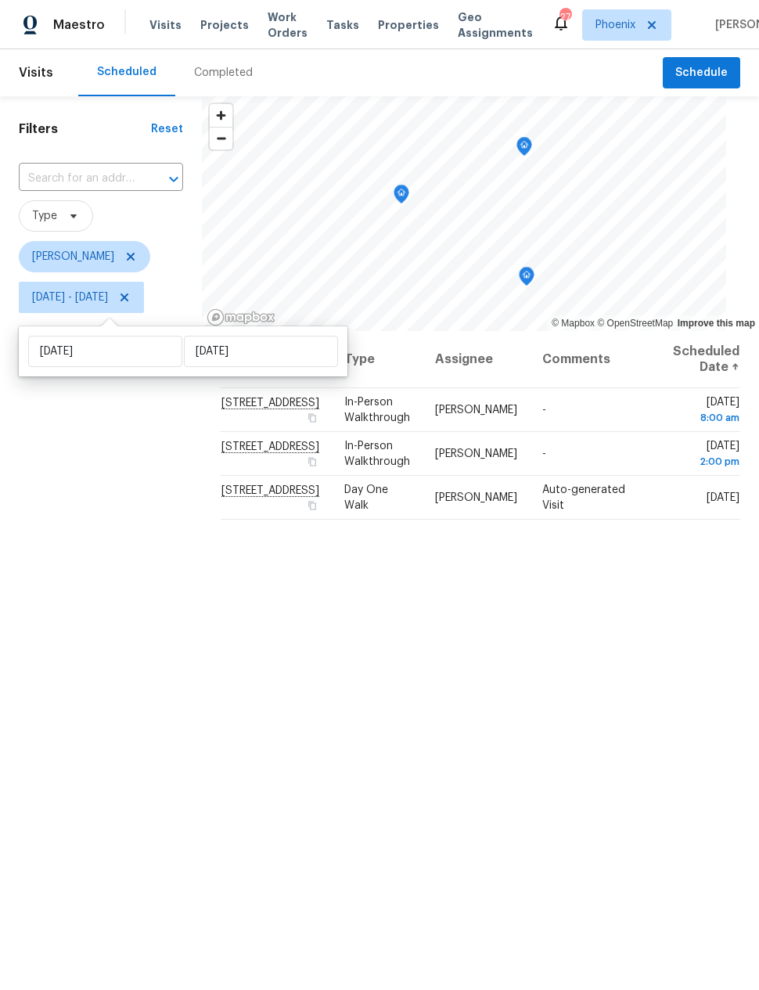
click at [135, 568] on div "Filters Reset ​ Type [PERSON_NAME] [DATE] - [DATE]" at bounding box center [101, 609] width 202 height 1027
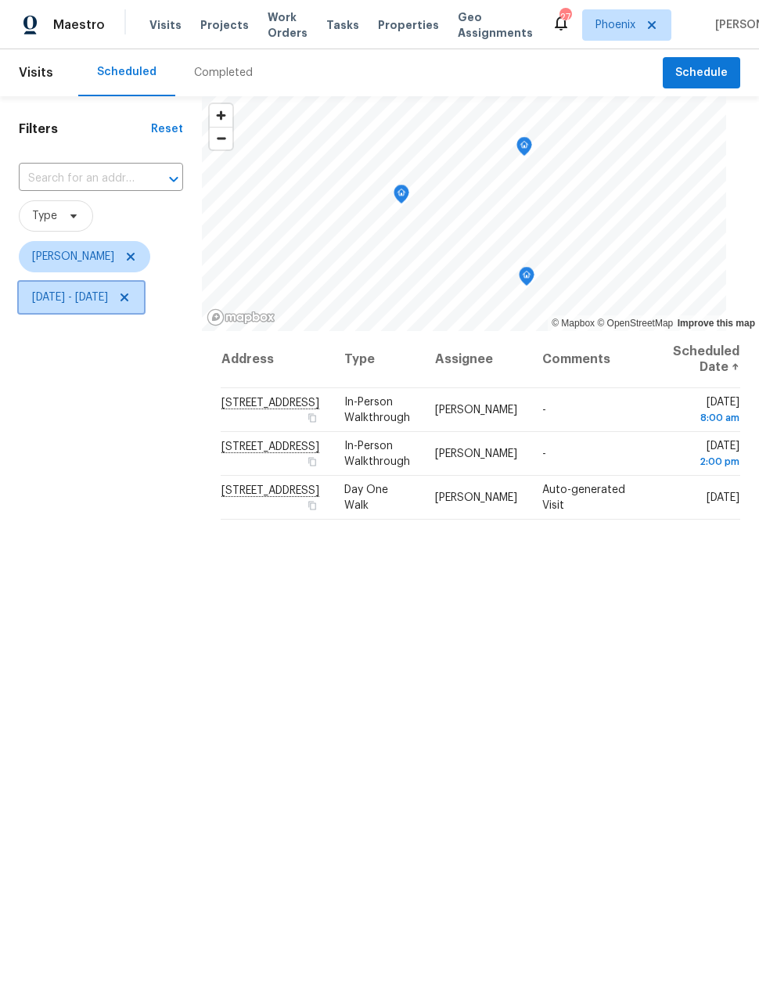
click at [131, 297] on icon at bounding box center [124, 297] width 13 height 13
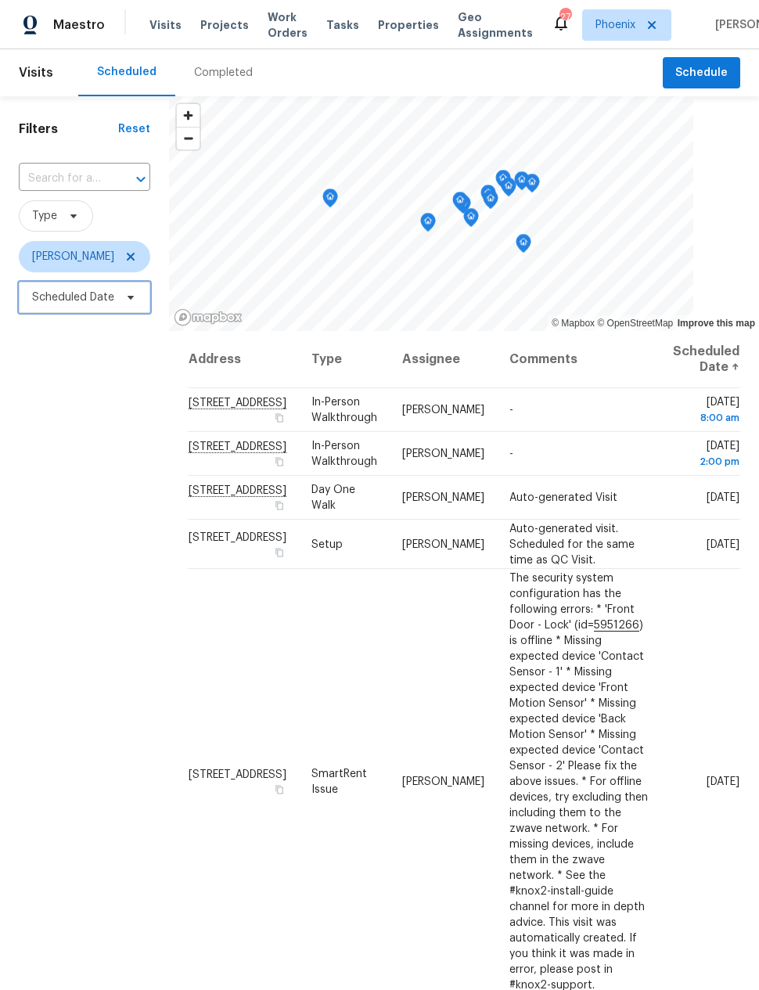
click at [73, 307] on span "Scheduled Date" at bounding box center [84, 297] width 131 height 31
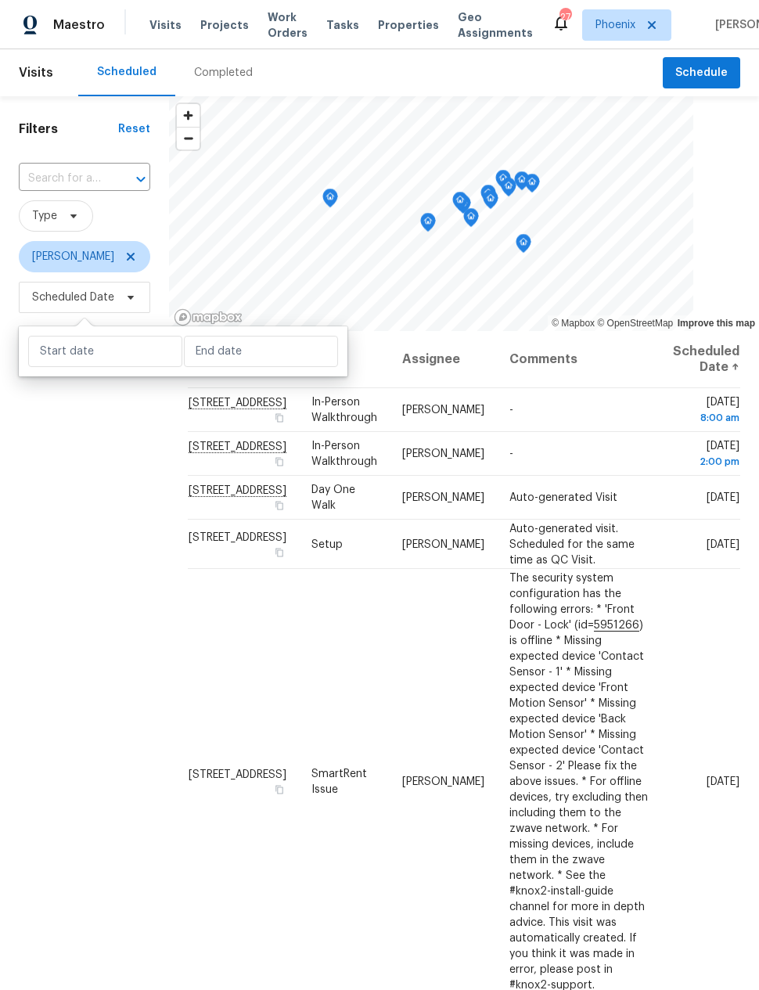
click at [112, 517] on div "Filters Reset ​ Type [PERSON_NAME] Scheduled Date" at bounding box center [84, 609] width 169 height 1027
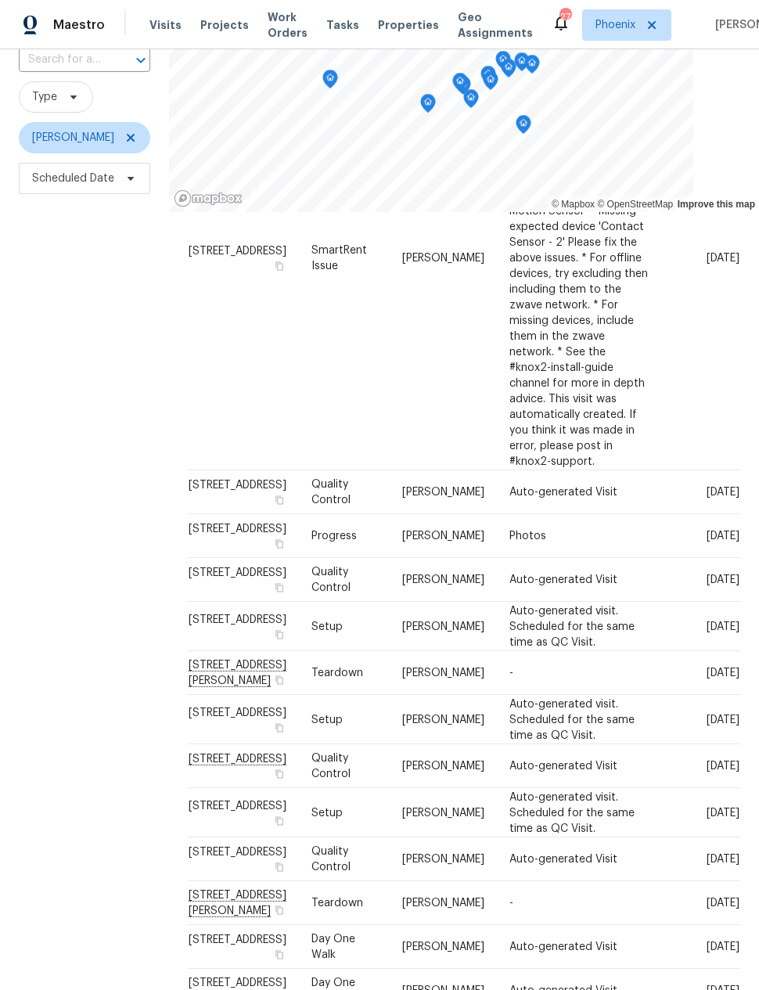
scroll to position [404, 0]
click at [0, 0] on icon at bounding box center [0, 0] width 0 height 0
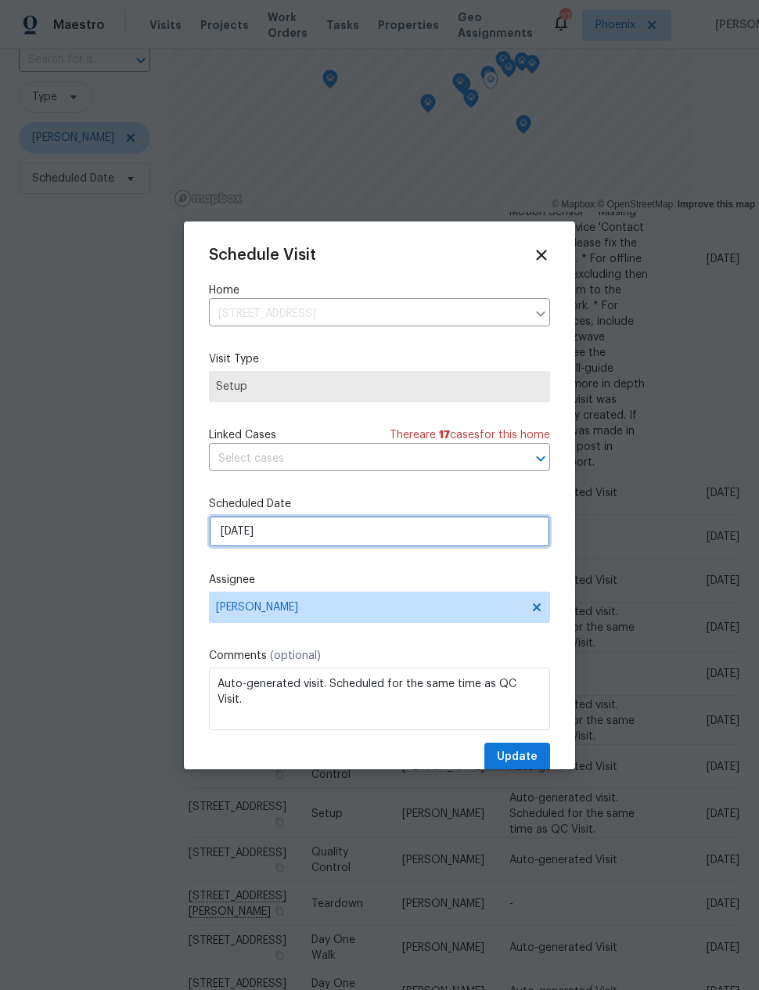
click at [238, 531] on input "[DATE]" at bounding box center [379, 531] width 341 height 31
select select "8"
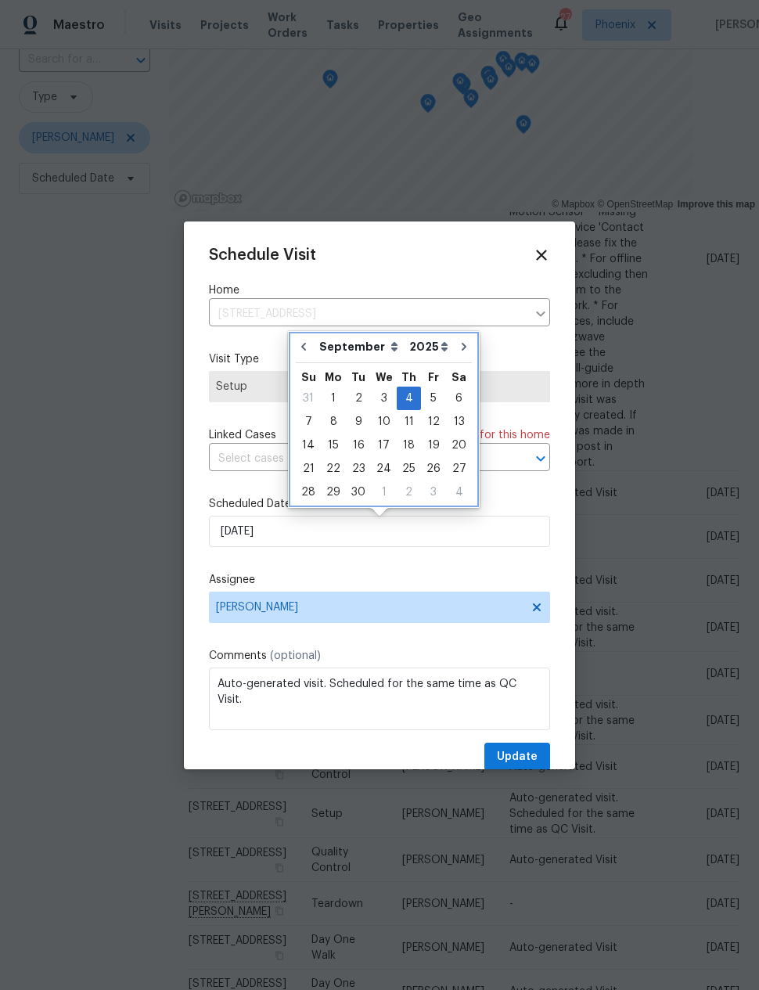
click at [301, 344] on icon "Go to previous month" at bounding box center [303, 346] width 13 height 13
type input "[DATE]"
select select "7"
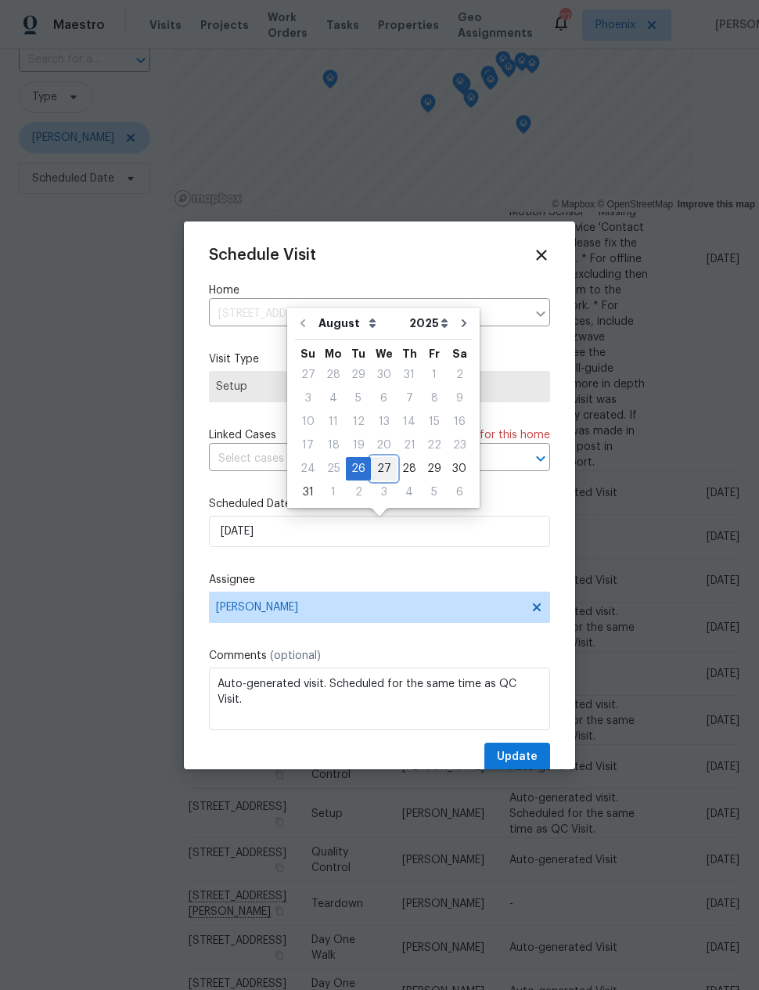
click at [377, 466] on div "27" at bounding box center [384, 469] width 26 height 22
type input "[DATE]"
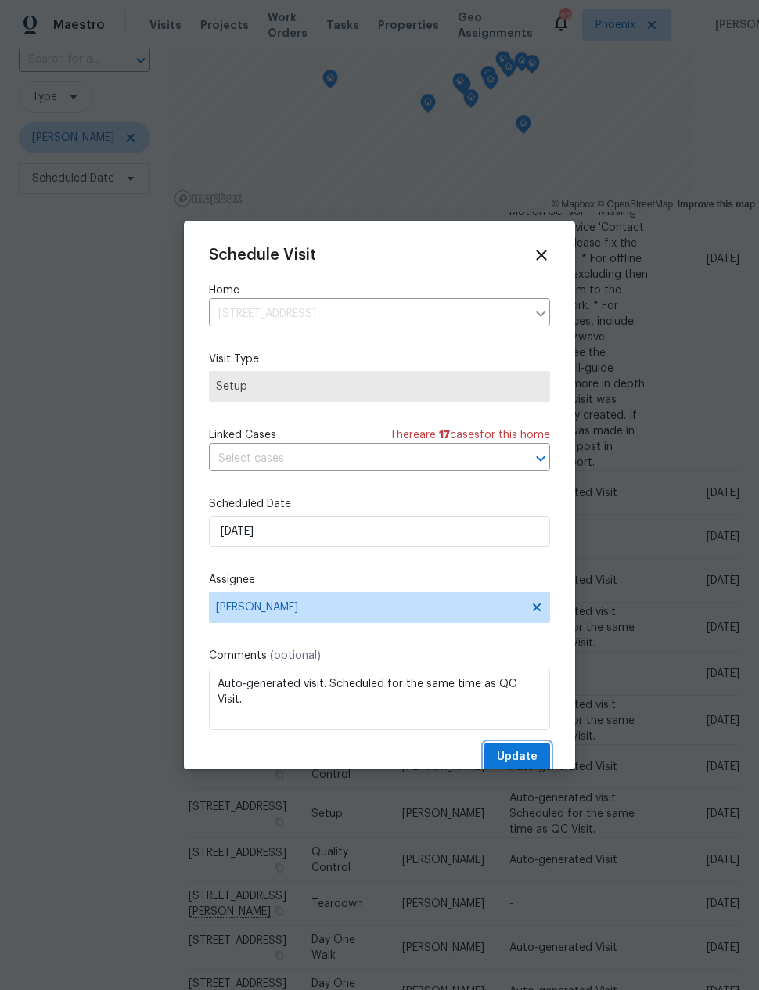
click at [520, 756] on span "Update" at bounding box center [517, 757] width 41 height 20
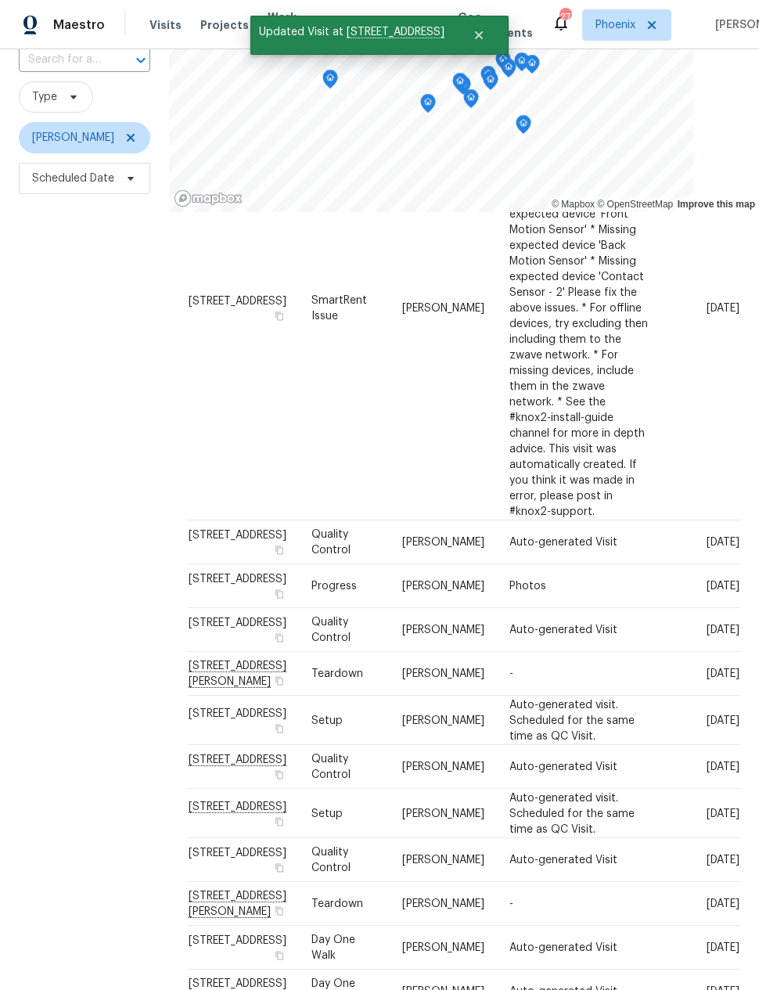
click at [111, 698] on div "Filters Reset ​ Type [PERSON_NAME] Scheduled Date" at bounding box center [84, 490] width 169 height 1027
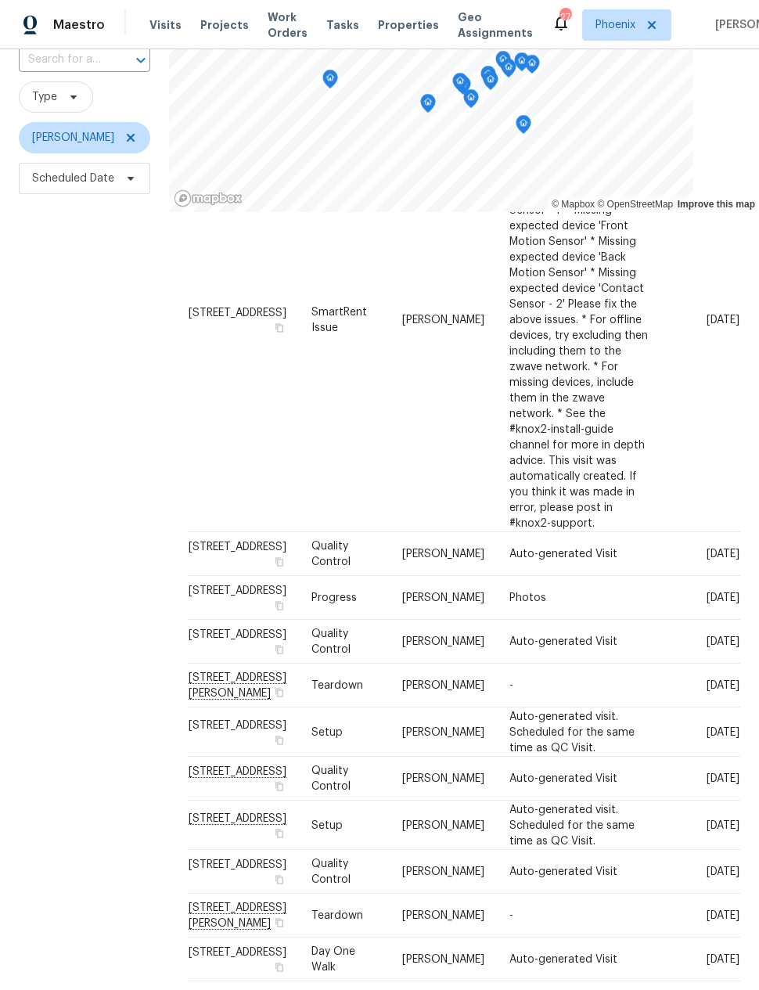
scroll to position [400, 0]
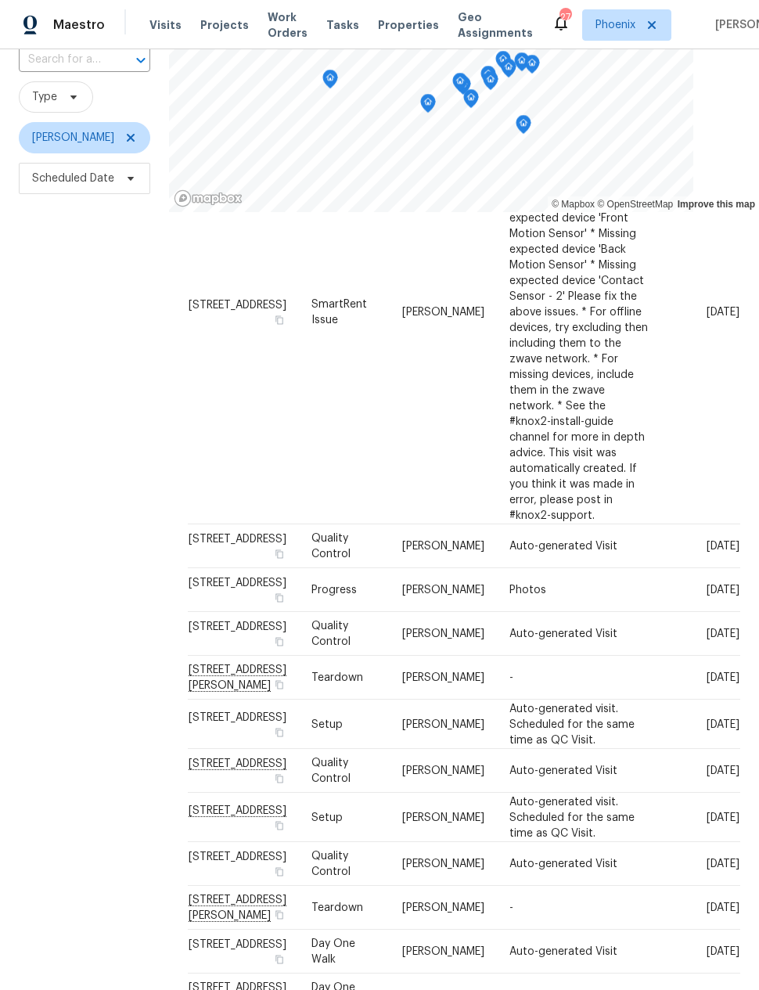
click at [0, 0] on icon at bounding box center [0, 0] width 0 height 0
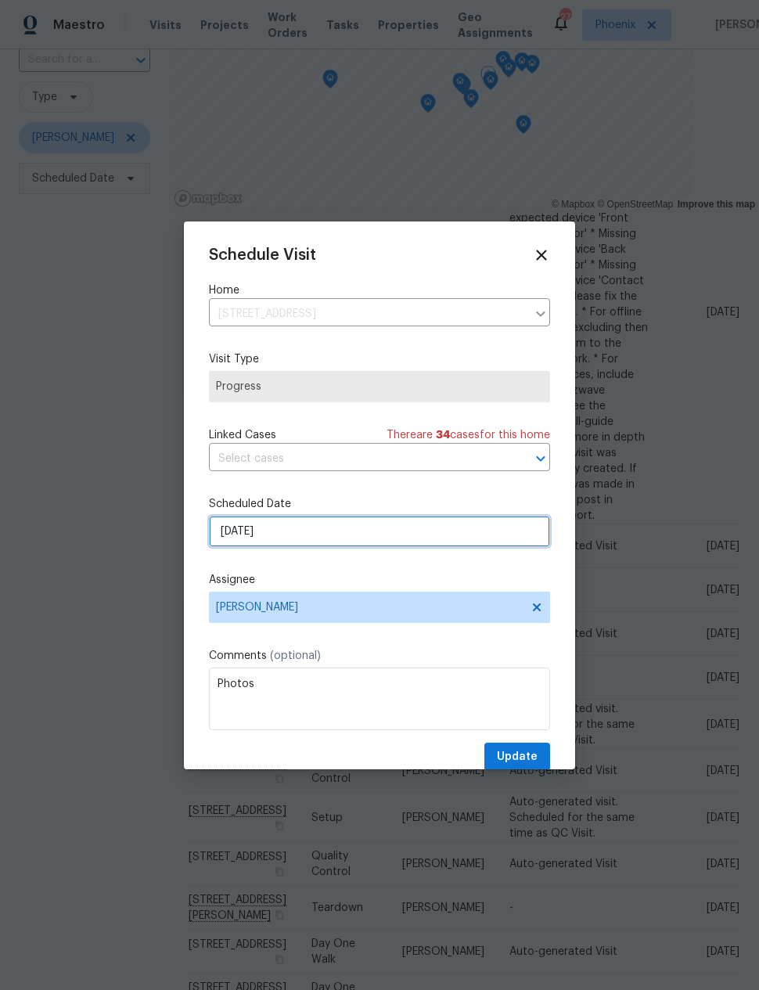
click at [242, 538] on input "[DATE]" at bounding box center [379, 531] width 341 height 31
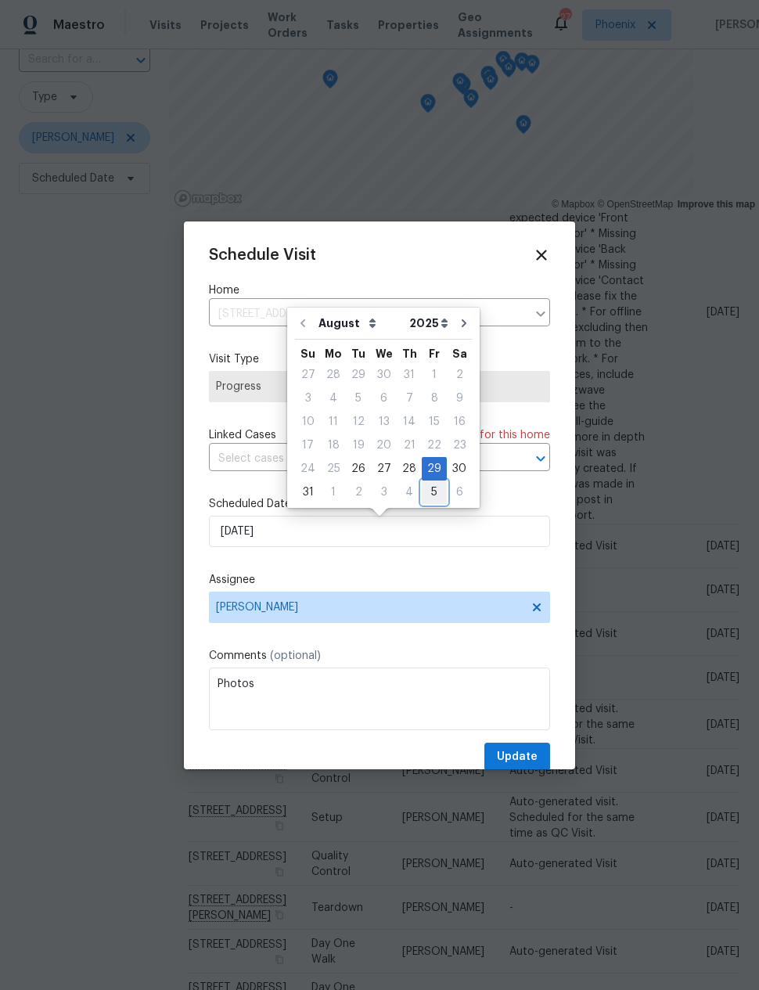
click at [425, 492] on div "5" at bounding box center [434, 492] width 25 height 22
type input "[DATE]"
select select "8"
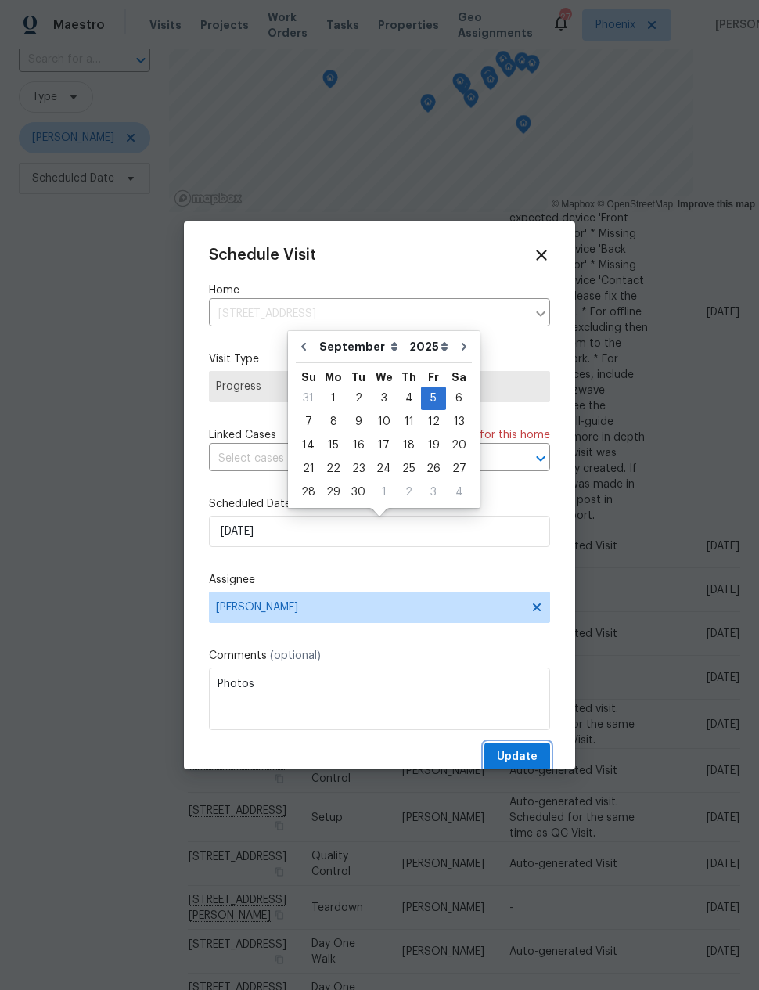
click at [517, 747] on button "Update" at bounding box center [517, 757] width 66 height 29
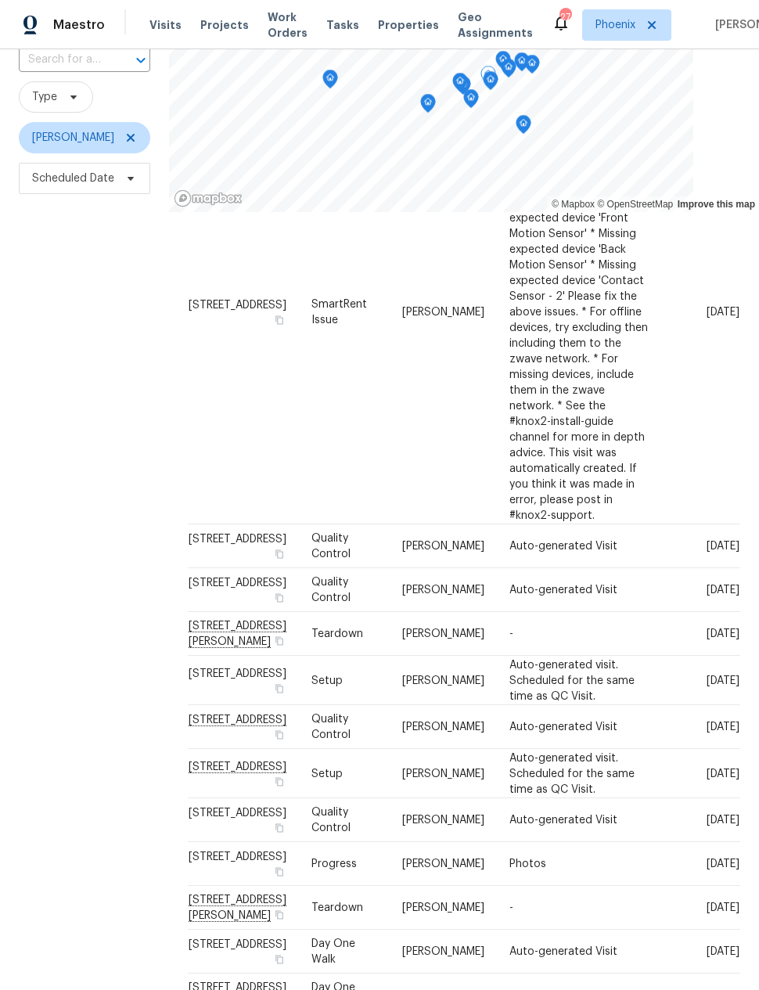
click at [0, 0] on icon at bounding box center [0, 0] width 0 height 0
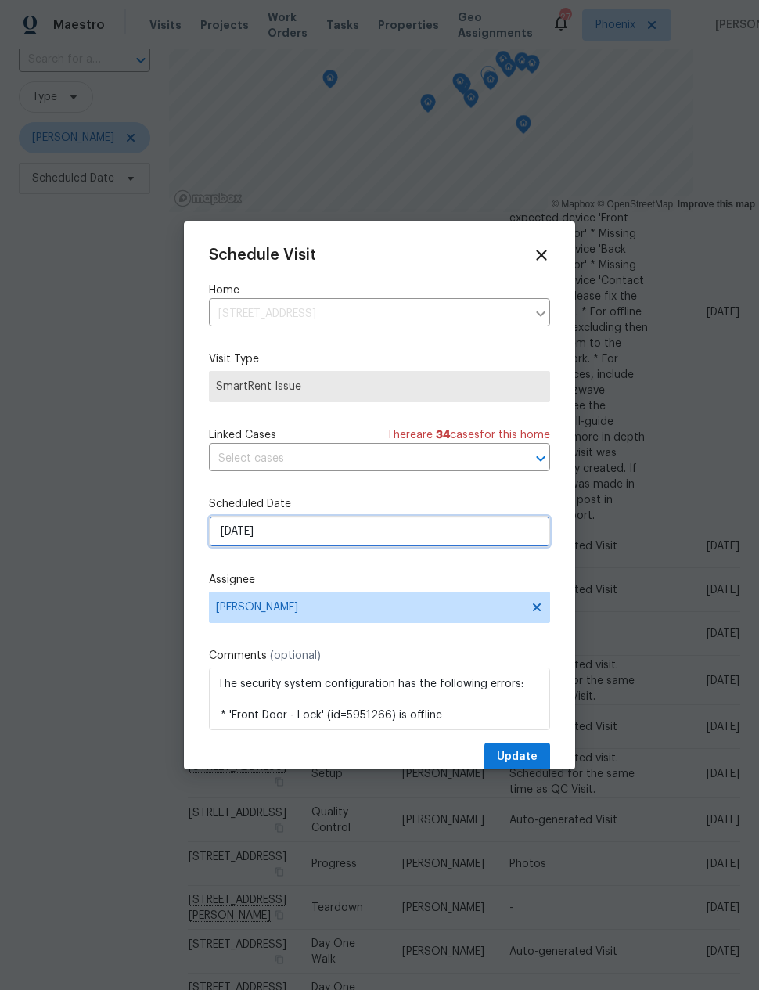
click at [507, 538] on input "[DATE]" at bounding box center [379, 531] width 341 height 31
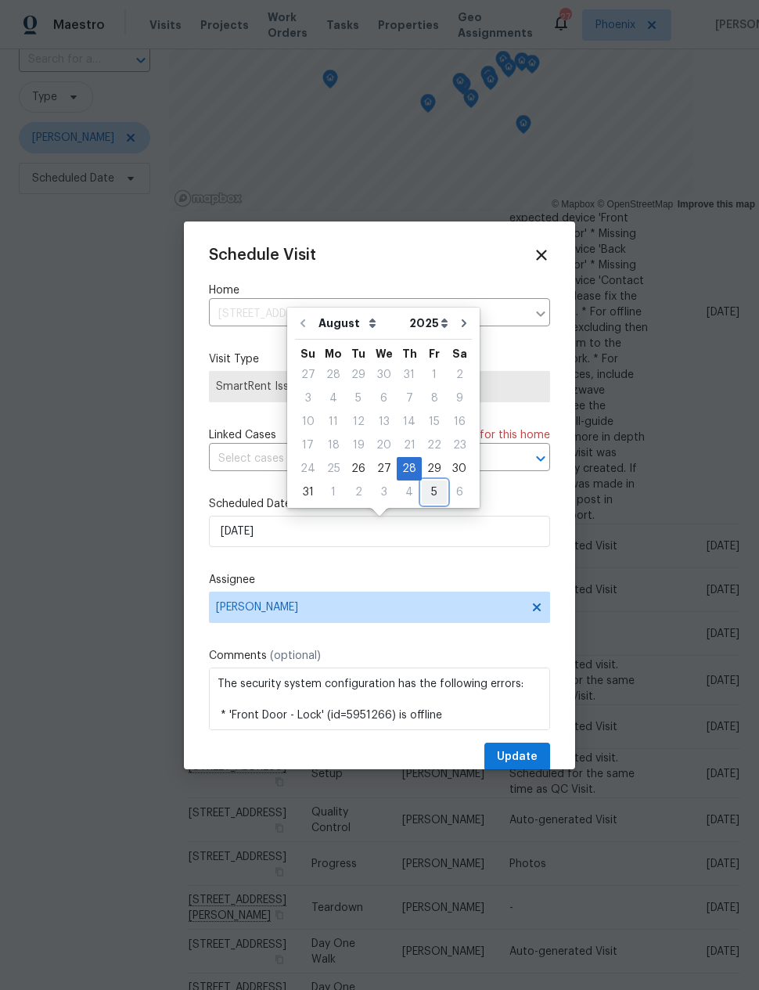
click at [423, 494] on div "5" at bounding box center [434, 492] width 25 height 22
type input "[DATE]"
select select "8"
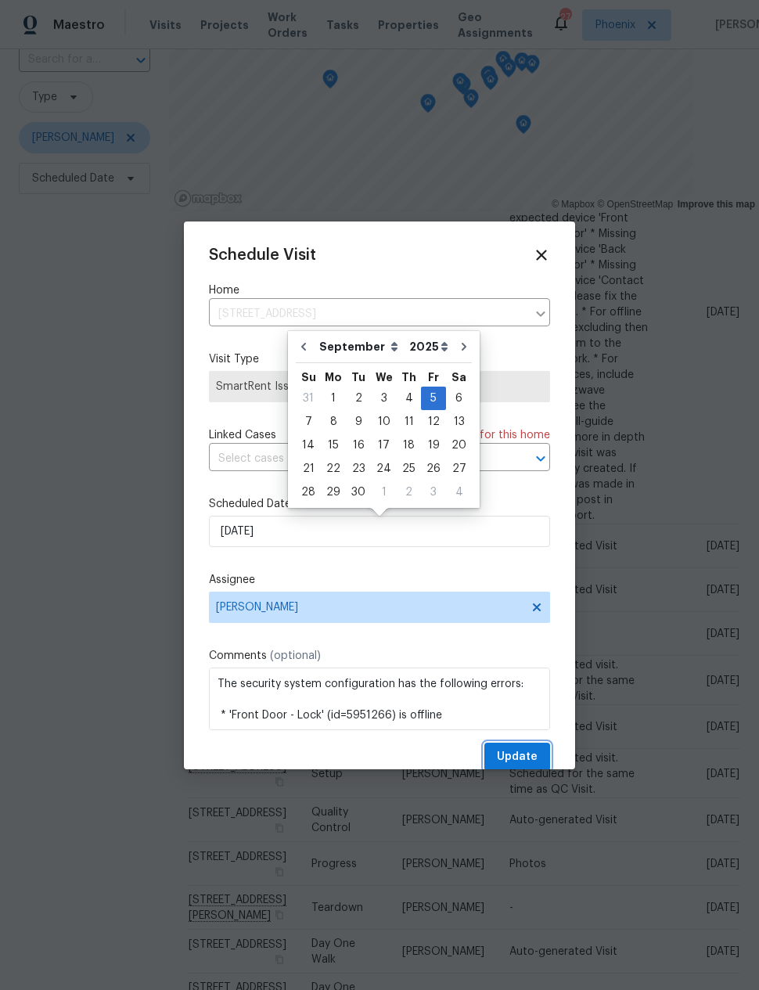
click at [518, 751] on span "Update" at bounding box center [517, 757] width 41 height 20
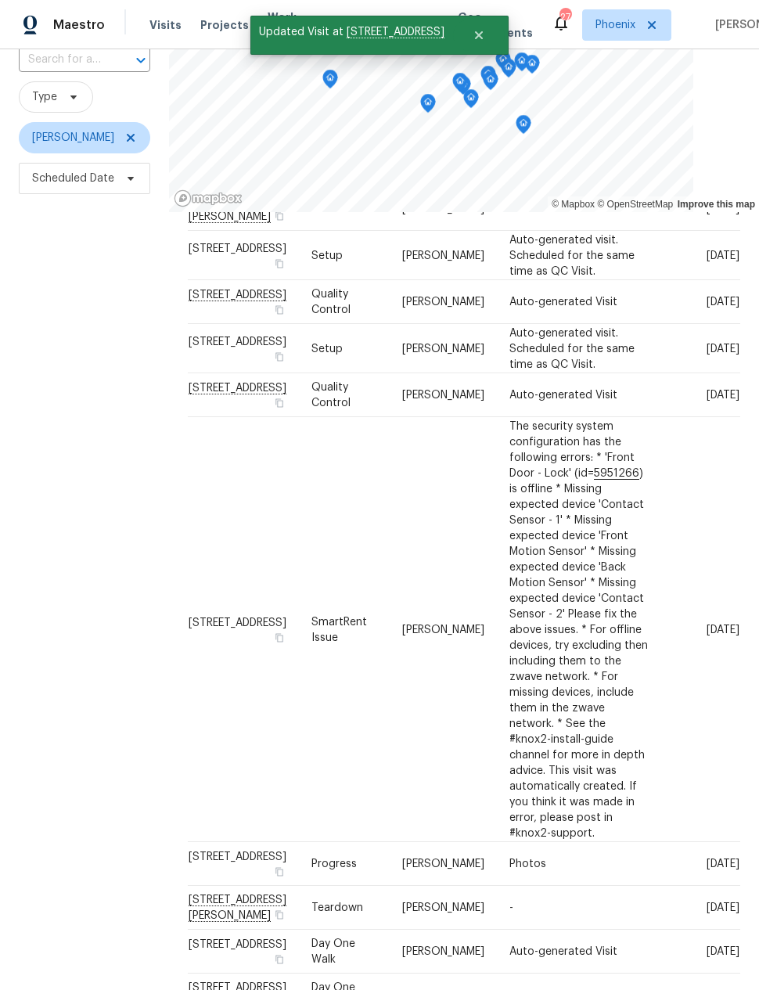
click at [131, 573] on div "Filters Reset ​ Type [PERSON_NAME] Scheduled Date" at bounding box center [84, 490] width 169 height 1027
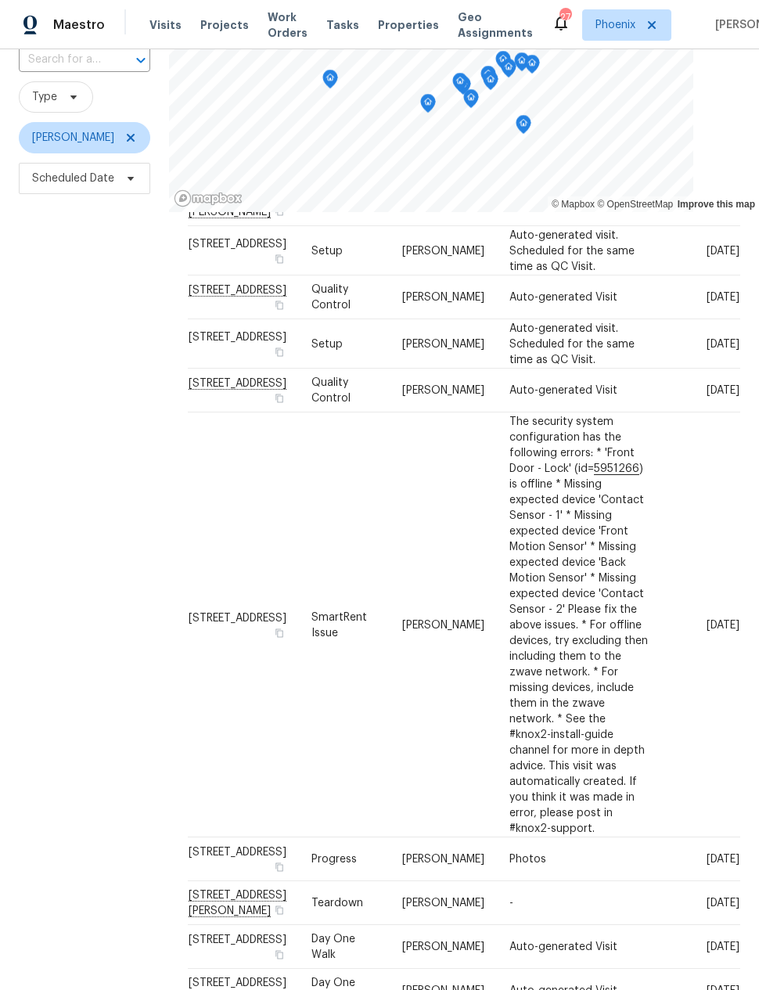
scroll to position [404, 0]
click at [68, 546] on div "Filters Reset ​ Type [PERSON_NAME] Scheduled Date" at bounding box center [84, 490] width 169 height 1027
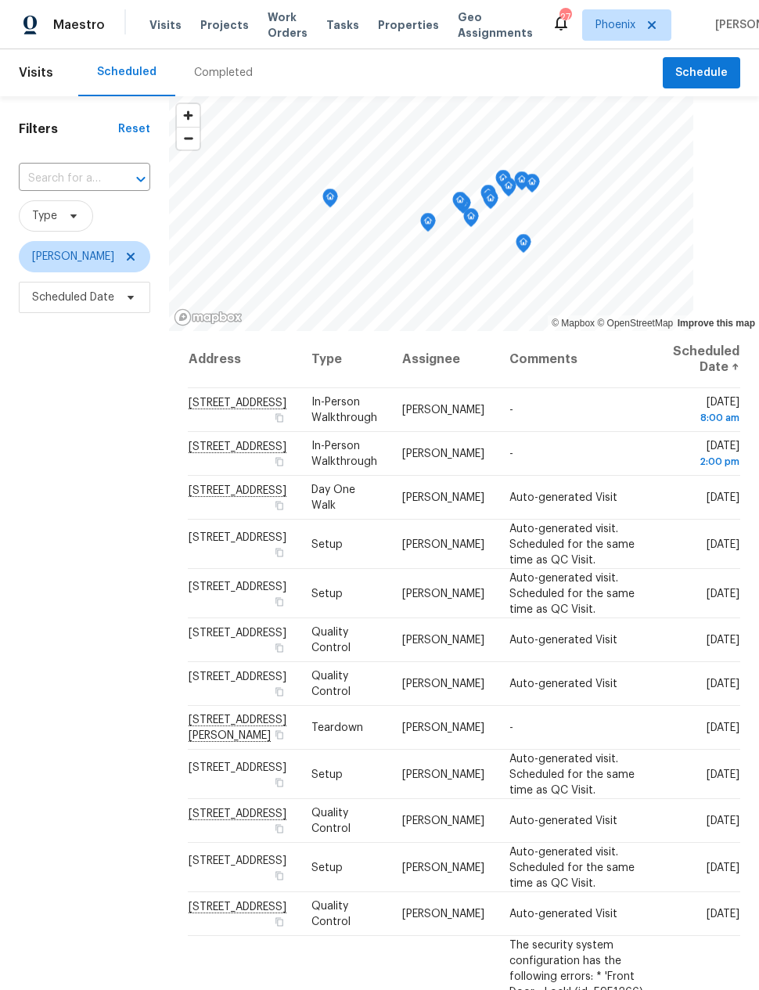
scroll to position [0, 0]
click at [86, 299] on span "Scheduled Date" at bounding box center [73, 298] width 82 height 16
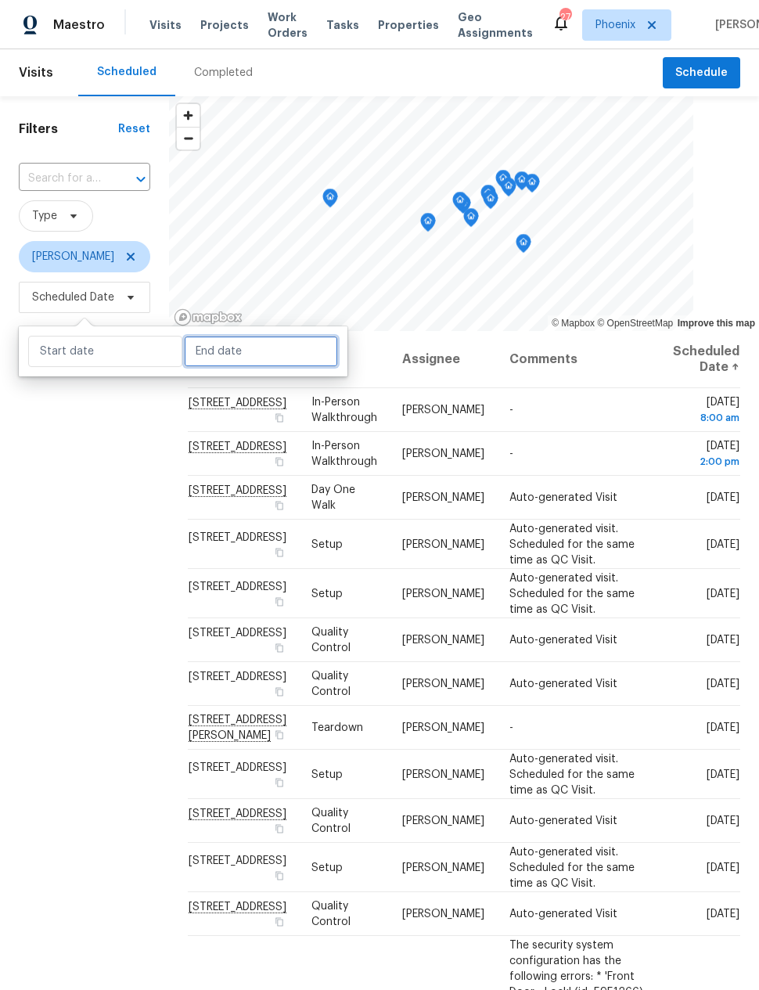
click at [219, 359] on input "text" at bounding box center [261, 351] width 154 height 31
select select "7"
select select "2025"
select select "8"
select select "2025"
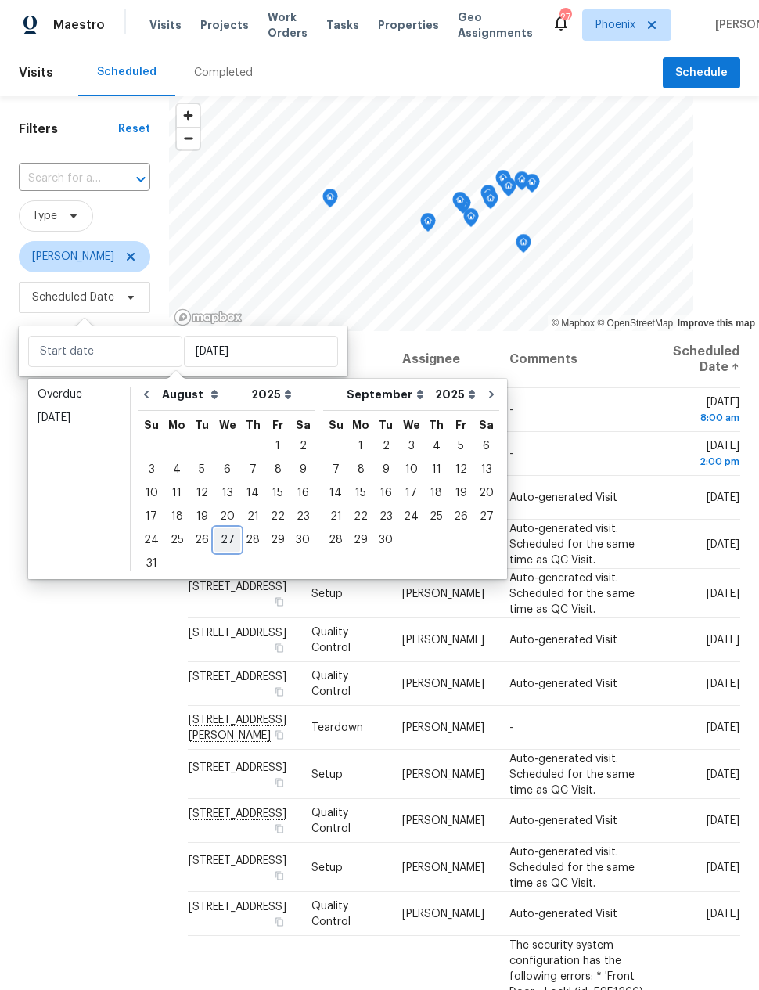
click at [226, 542] on div "27" at bounding box center [227, 540] width 26 height 22
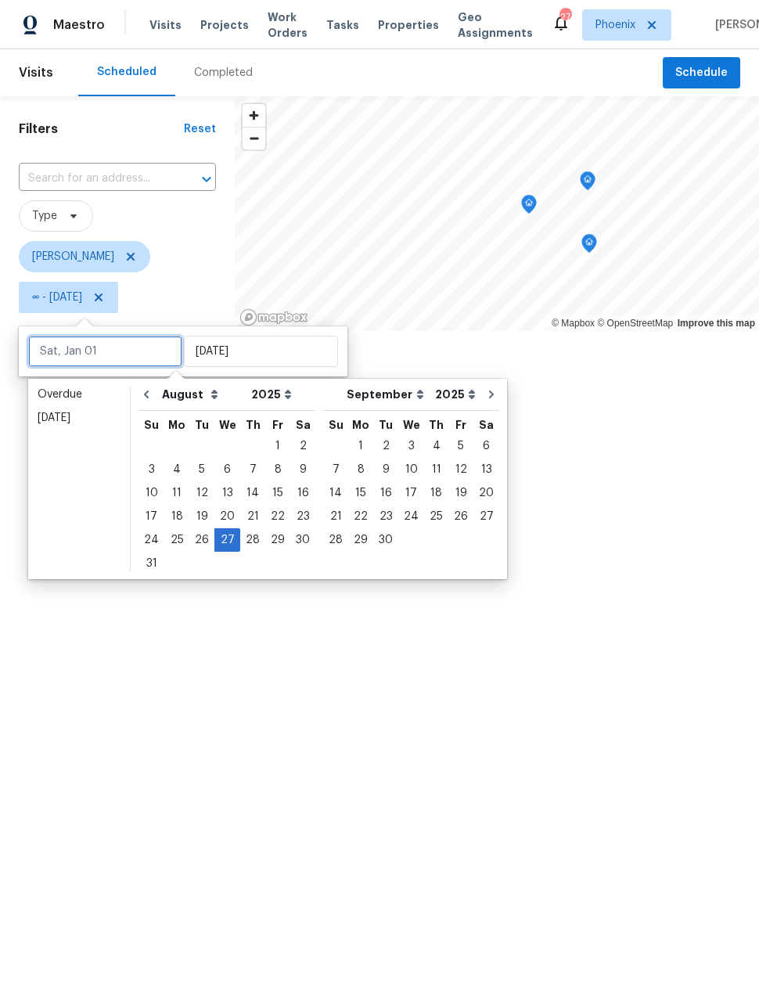
type input "[DATE]"
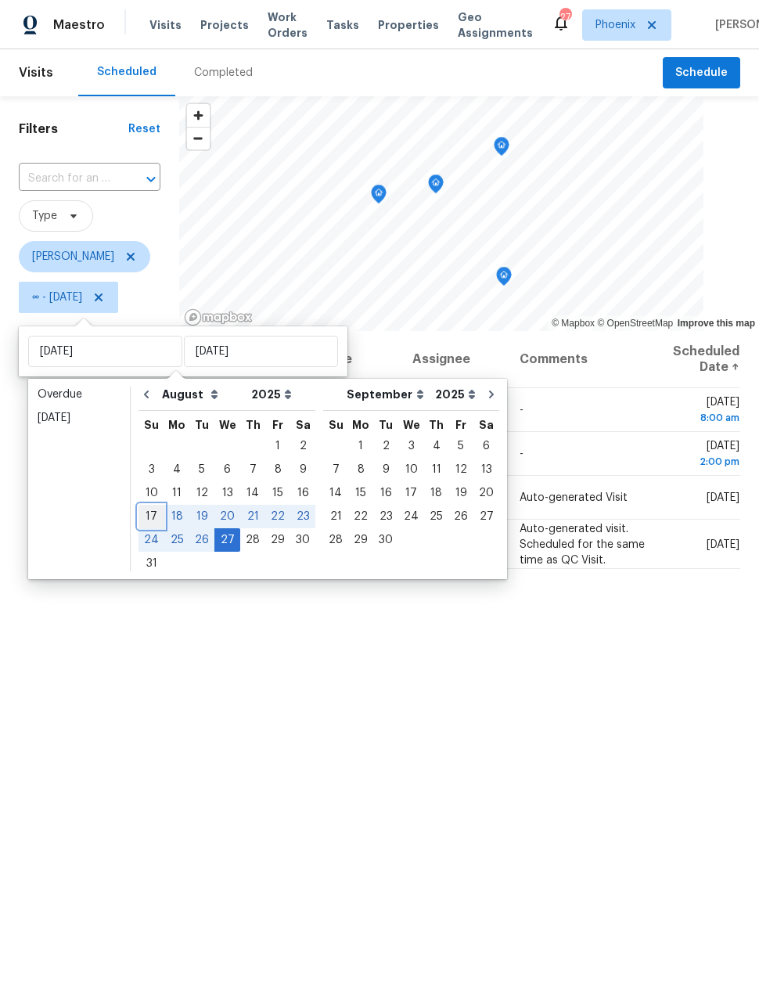
click at [144, 513] on div "17" at bounding box center [152, 517] width 26 height 22
type input "[DATE]"
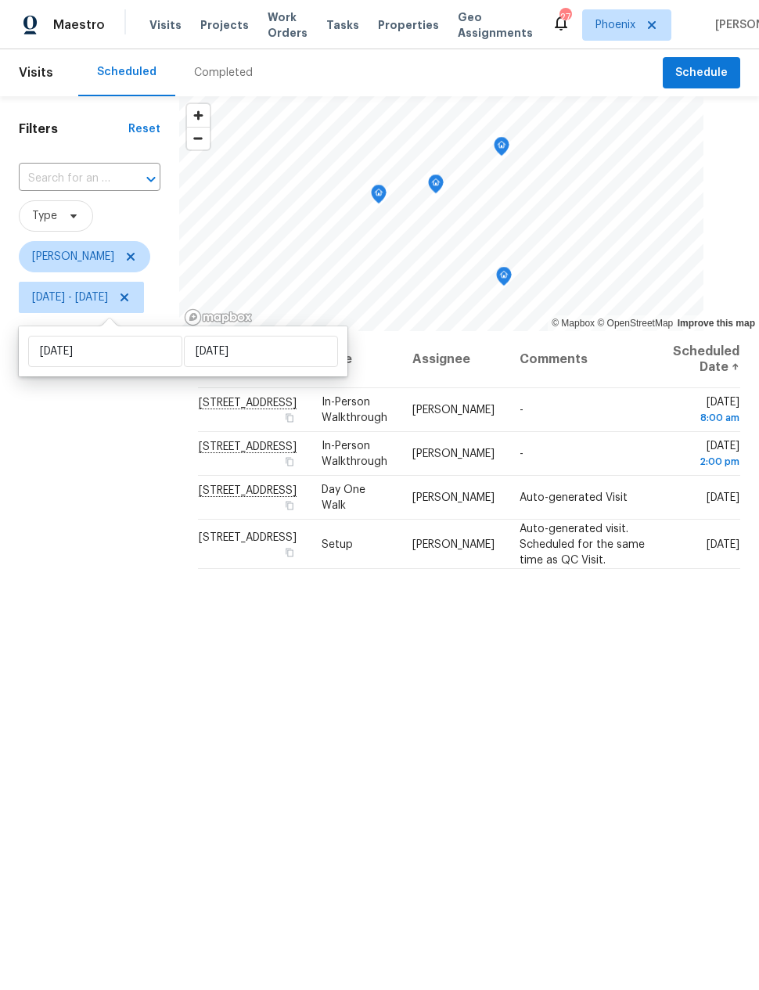
click at [153, 563] on div "Filters Reset ​ Type [PERSON_NAME] [DATE] - [DATE]" at bounding box center [89, 609] width 179 height 1027
